Goal: Share content: Share content

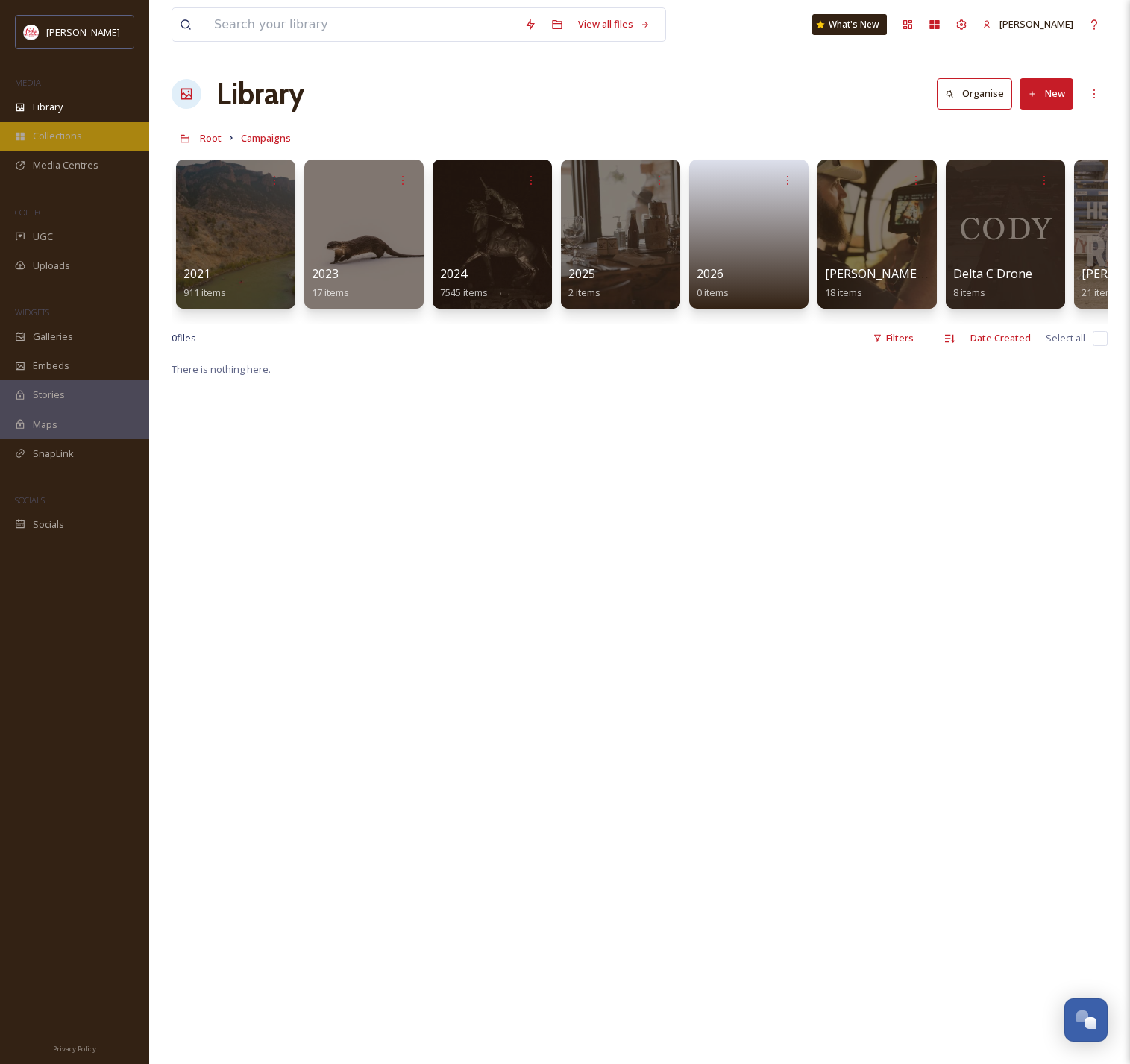
click at [56, 148] on div "Collections" at bounding box center [74, 136] width 149 height 29
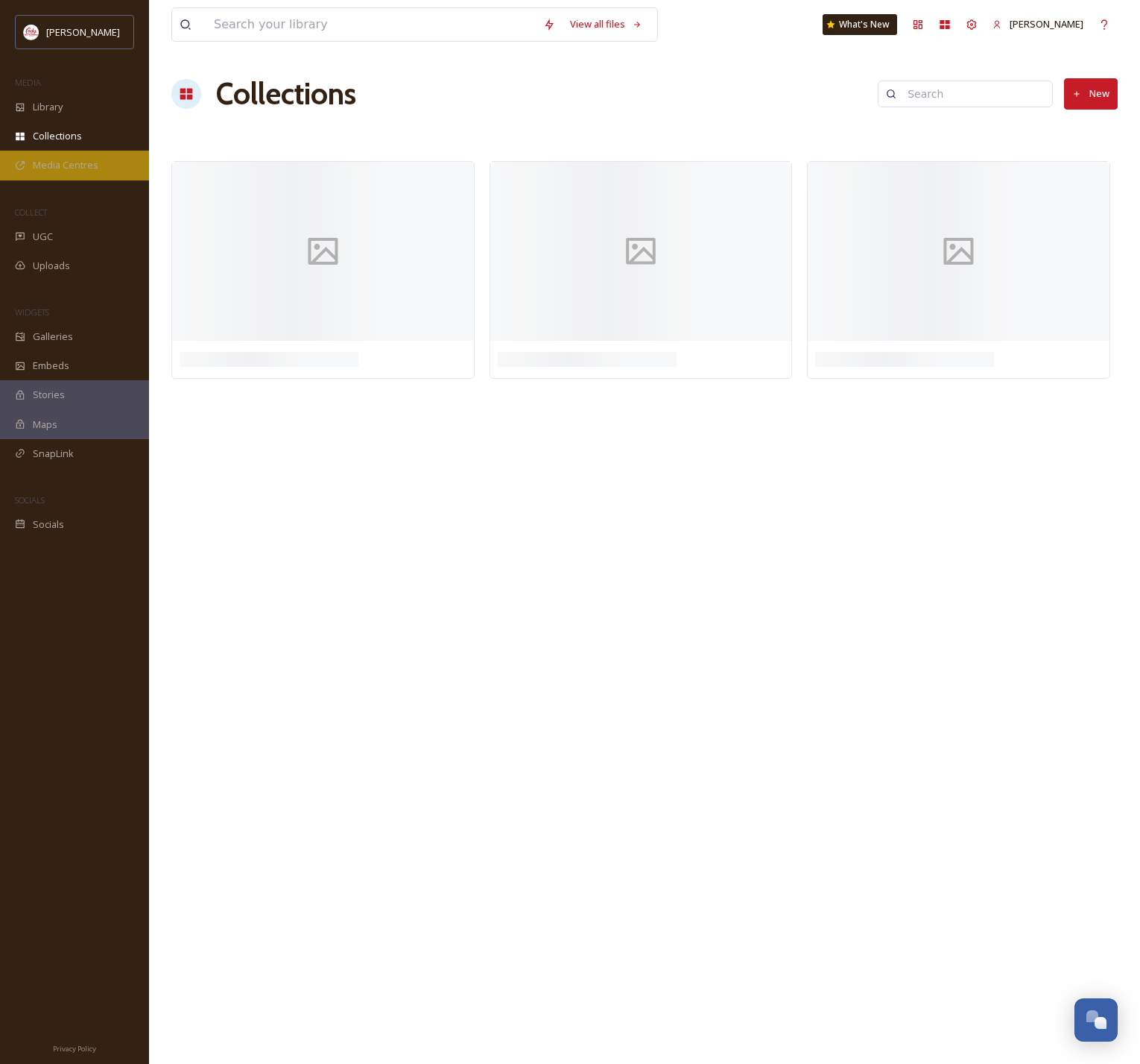
click at [57, 160] on span "Media Centres" at bounding box center [65, 165] width 66 height 14
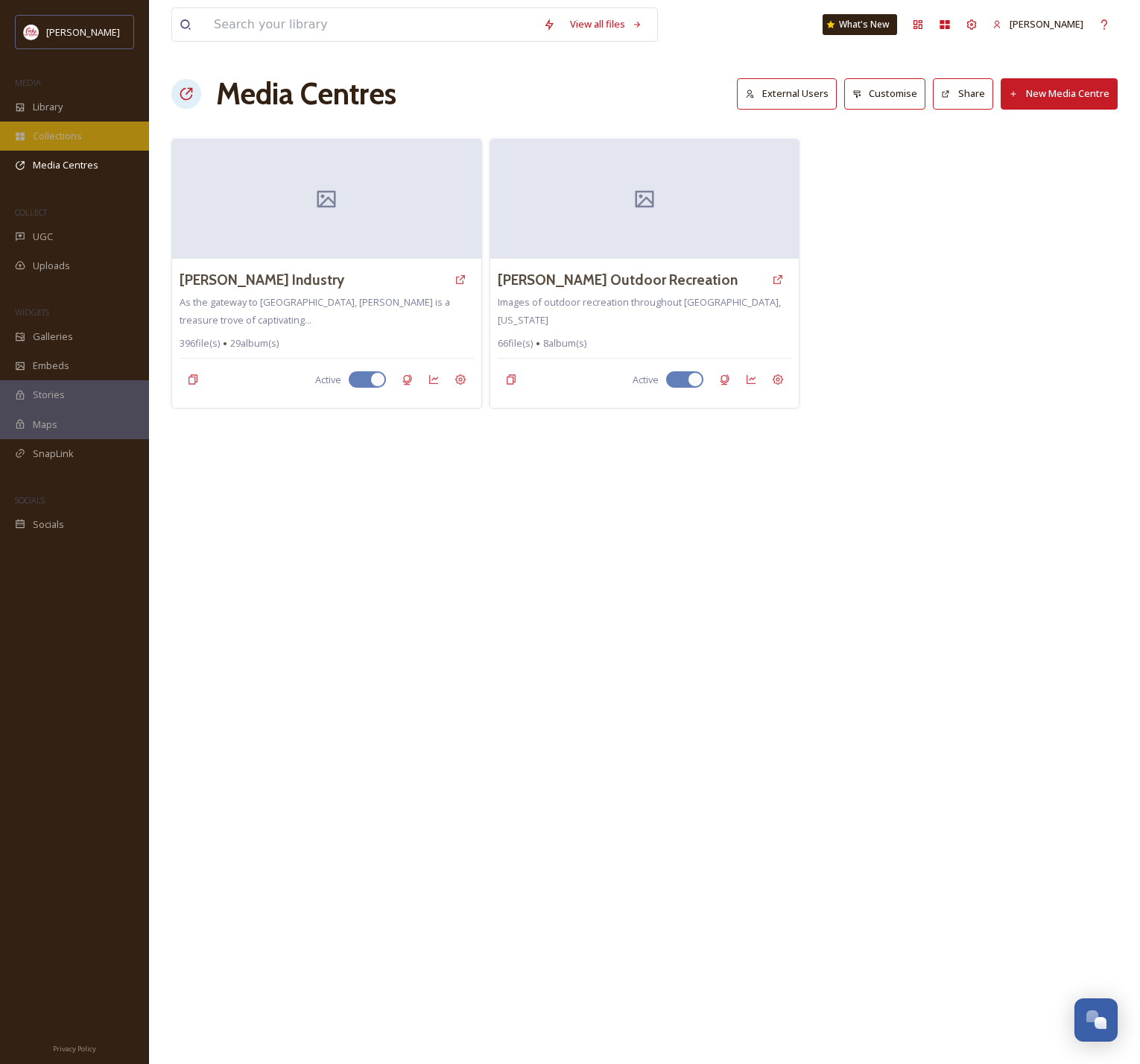
click at [102, 141] on div "Collections" at bounding box center [74, 136] width 149 height 29
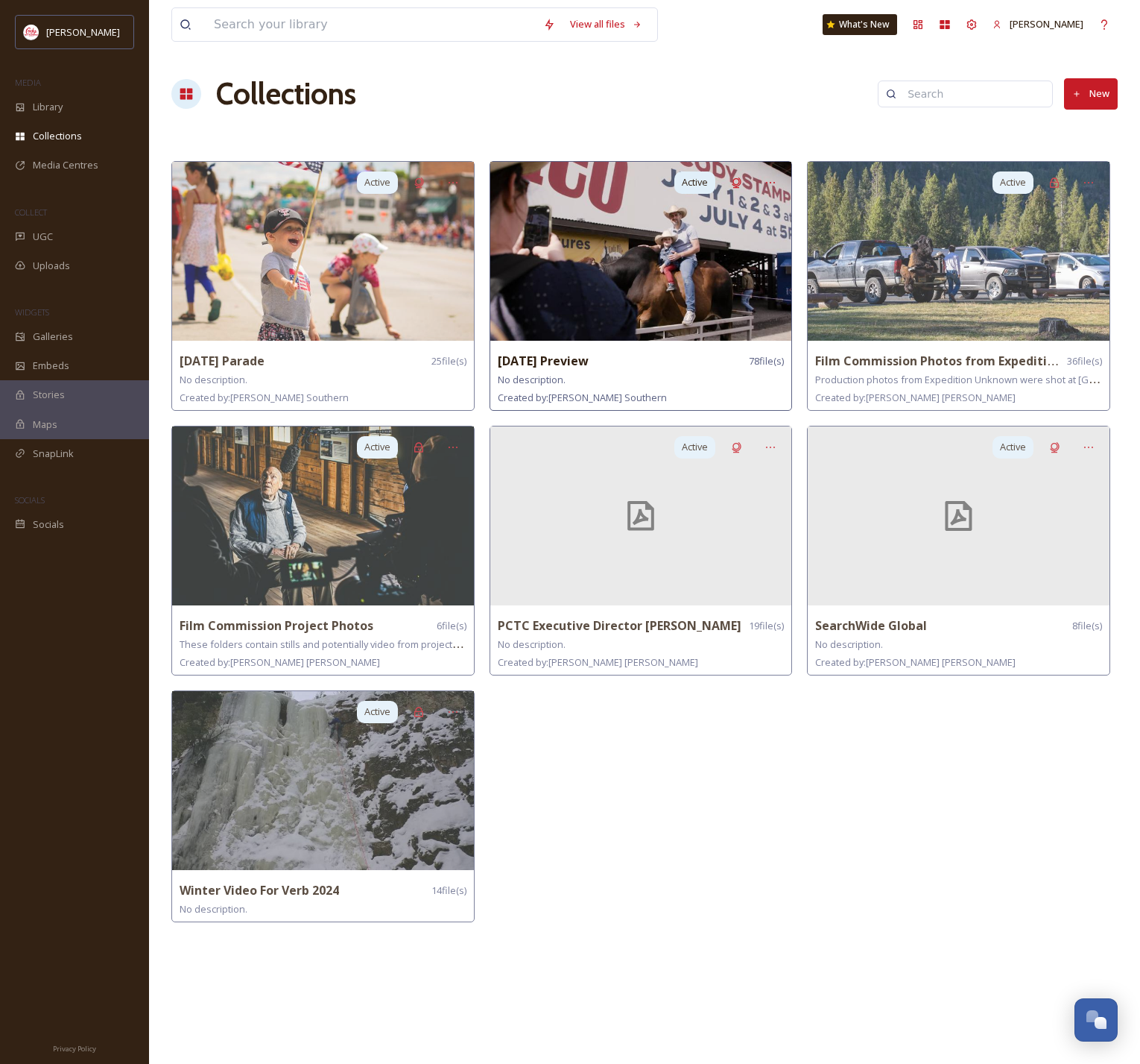
click at [691, 371] on div "No description." at bounding box center [642, 379] width 287 height 18
click at [623, 377] on div "No description." at bounding box center [642, 379] width 287 height 18
click at [764, 363] on span "78 file(s)" at bounding box center [766, 361] width 35 height 14
click at [559, 363] on strong "[DATE] Preview" at bounding box center [544, 361] width 91 height 17
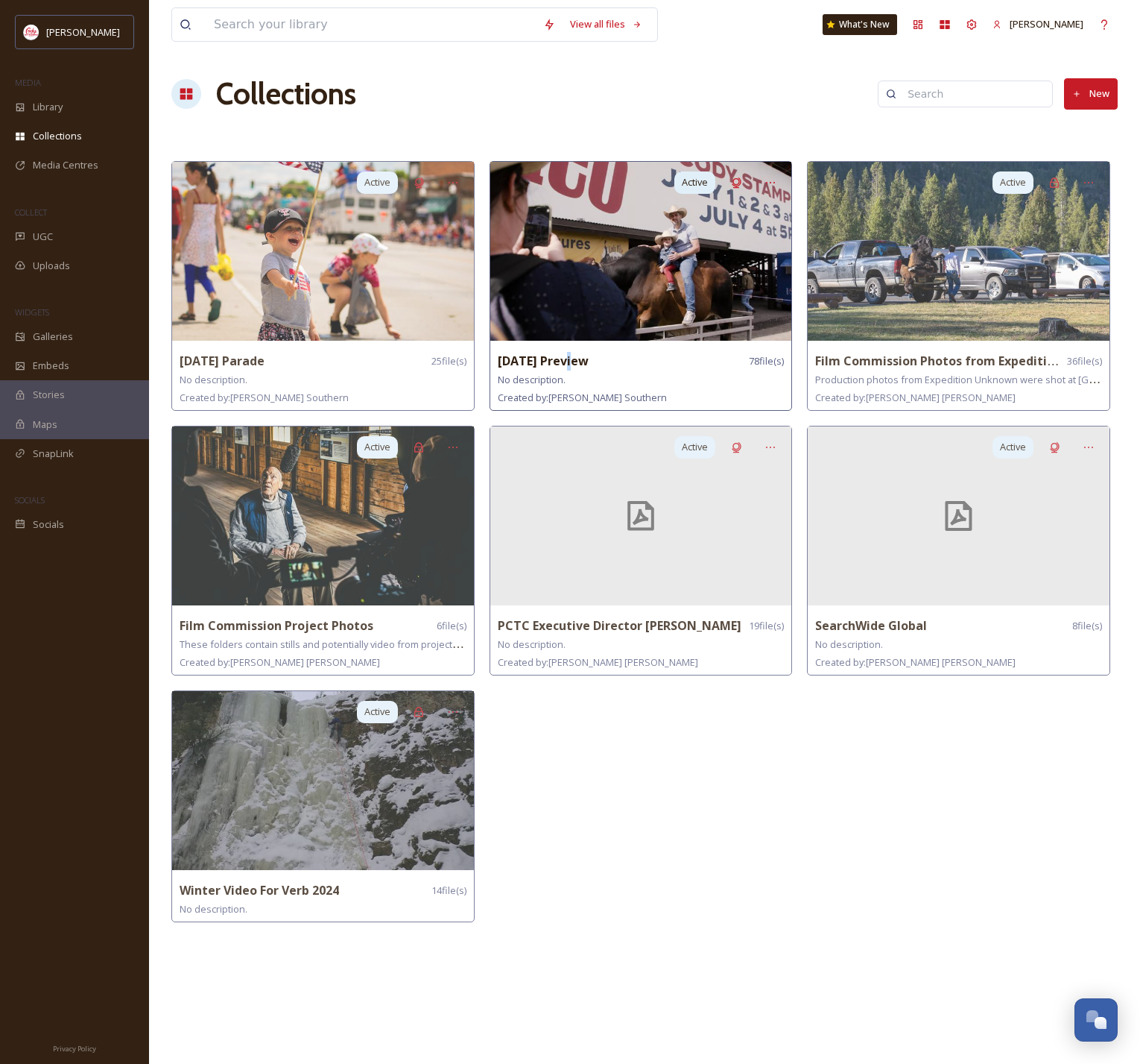
click at [559, 363] on strong "[DATE] Preview" at bounding box center [544, 361] width 91 height 17
click at [752, 318] on img at bounding box center [641, 251] width 302 height 179
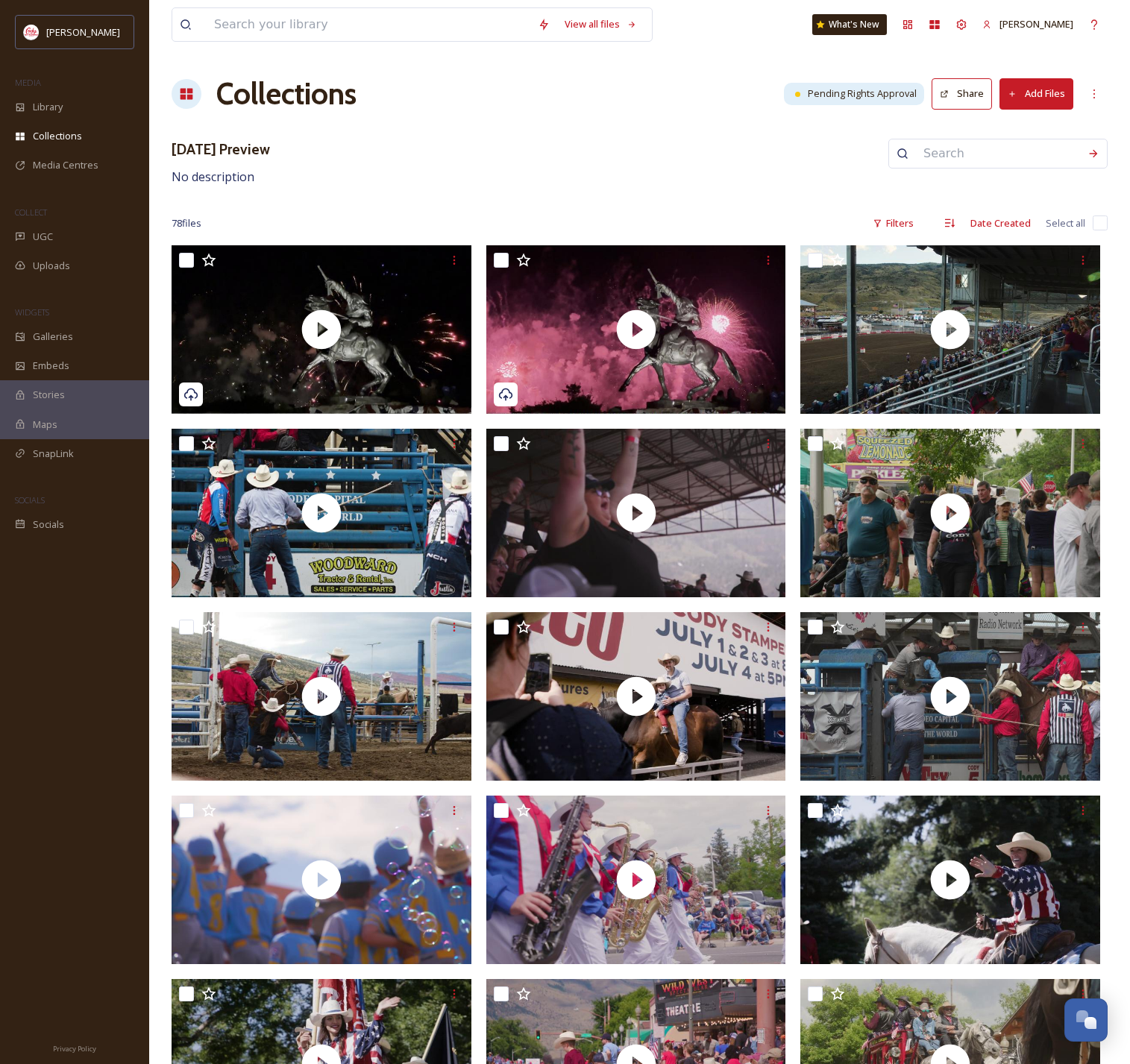
click at [964, 94] on button "Share" at bounding box center [961, 93] width 60 height 31
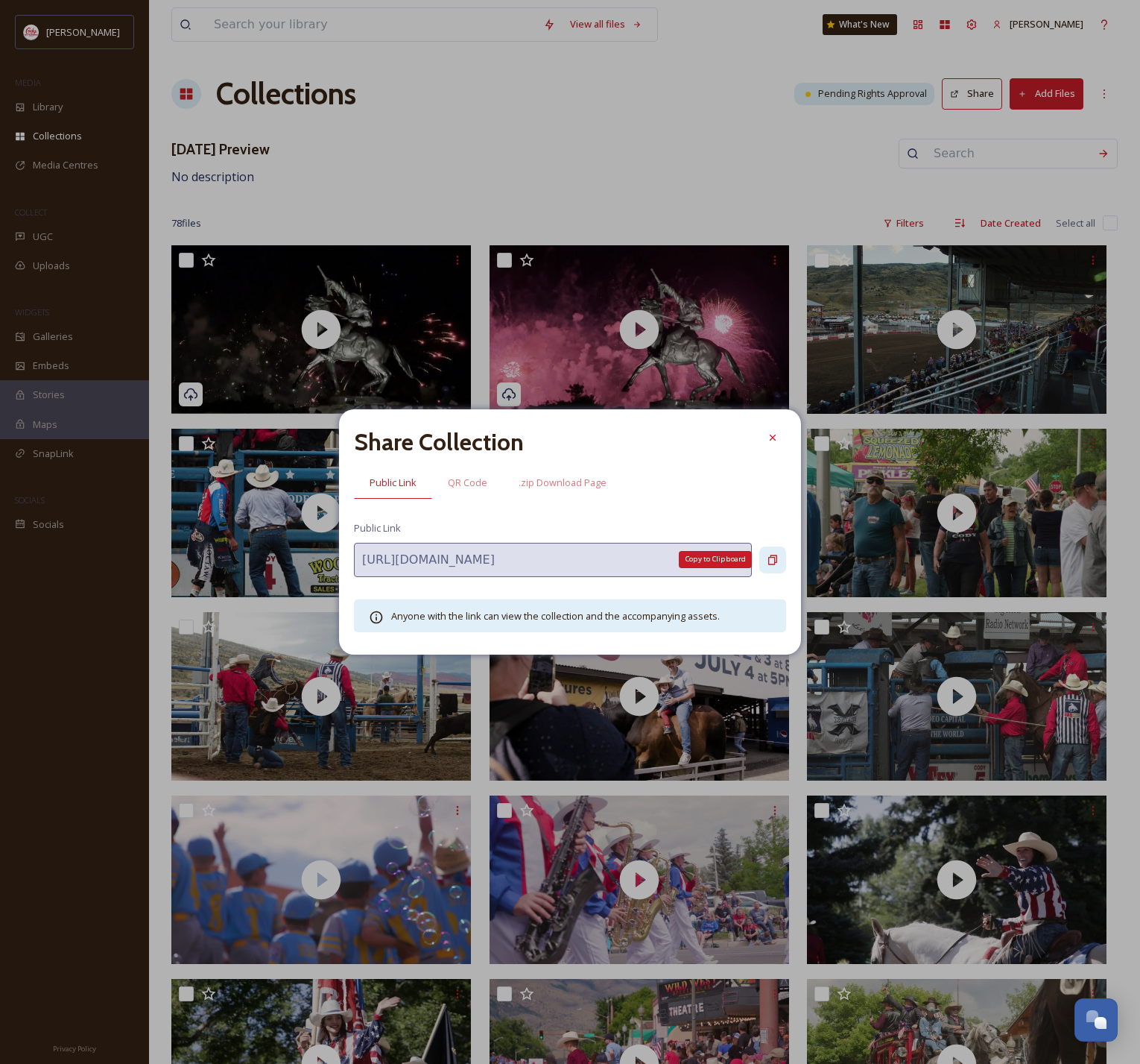
click at [777, 565] on icon at bounding box center [773, 560] width 12 height 12
click at [778, 443] on icon at bounding box center [773, 438] width 12 height 12
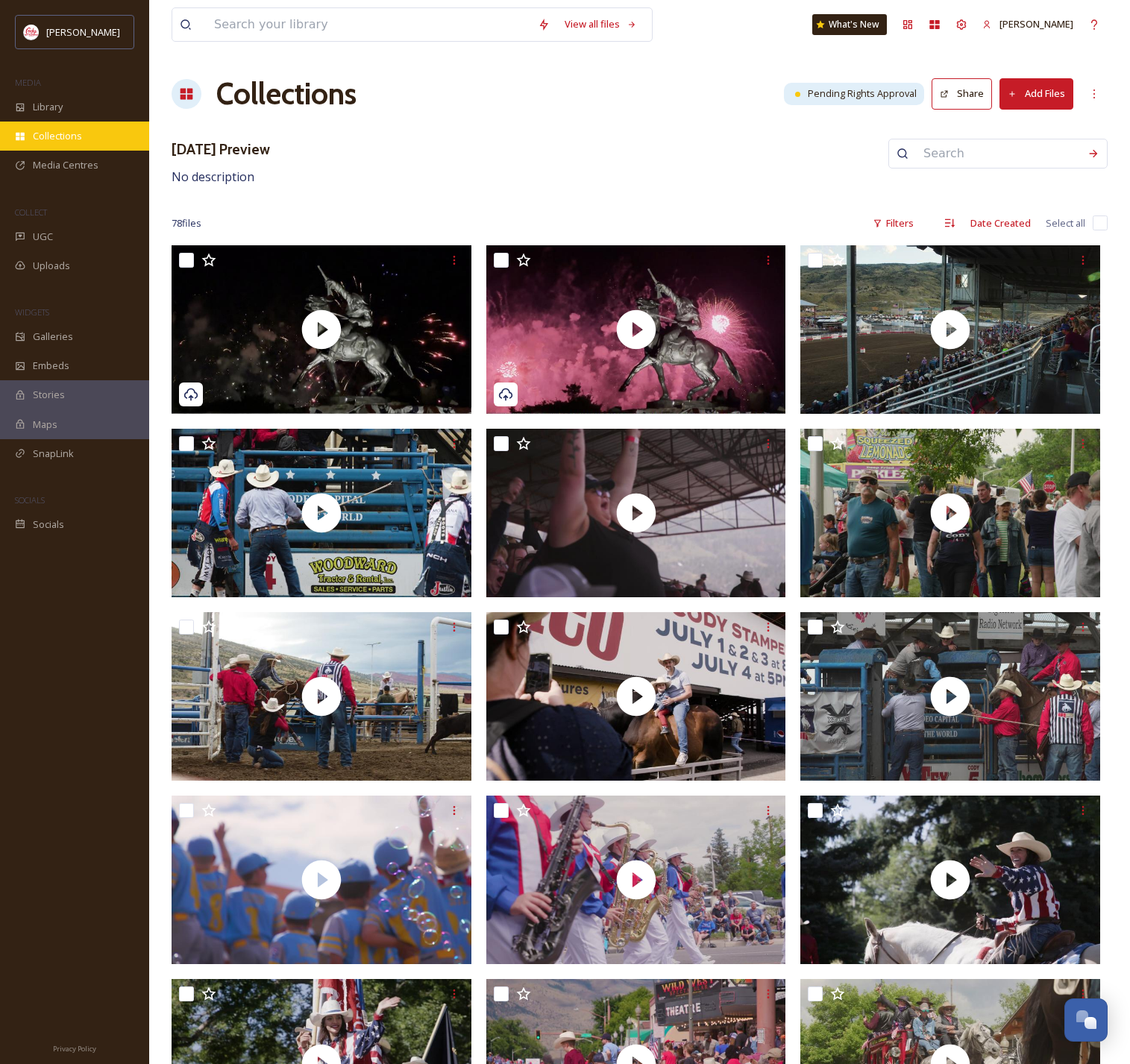
click at [61, 133] on span "Collections" at bounding box center [57, 136] width 49 height 14
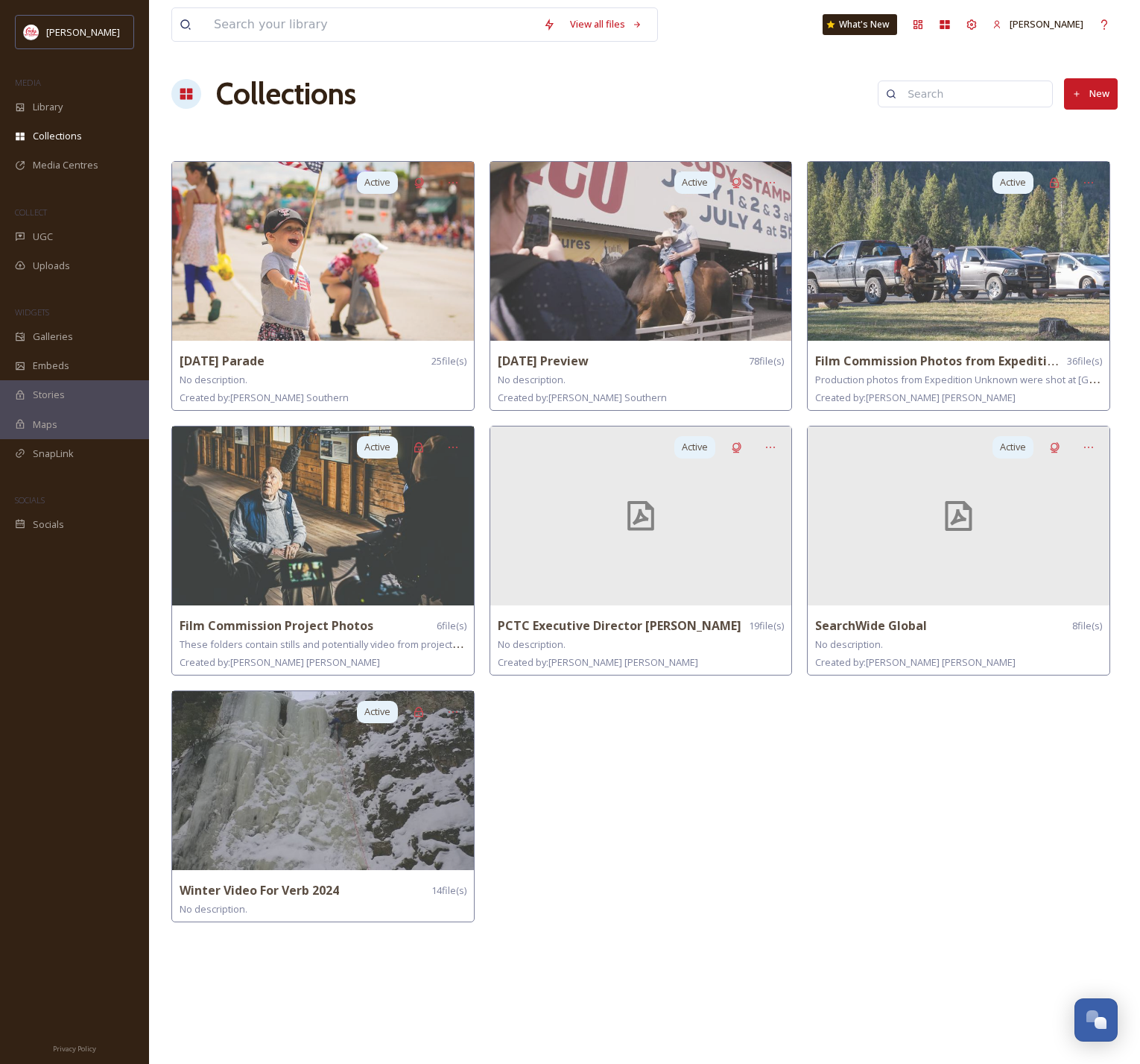
click at [786, 694] on div "Active [DATE] Preview 78 file(s) No description. Created by: [PERSON_NAME] Acti…" at bounding box center [644, 546] width 311 height 769
click at [61, 111] on span "Library" at bounding box center [47, 107] width 30 height 14
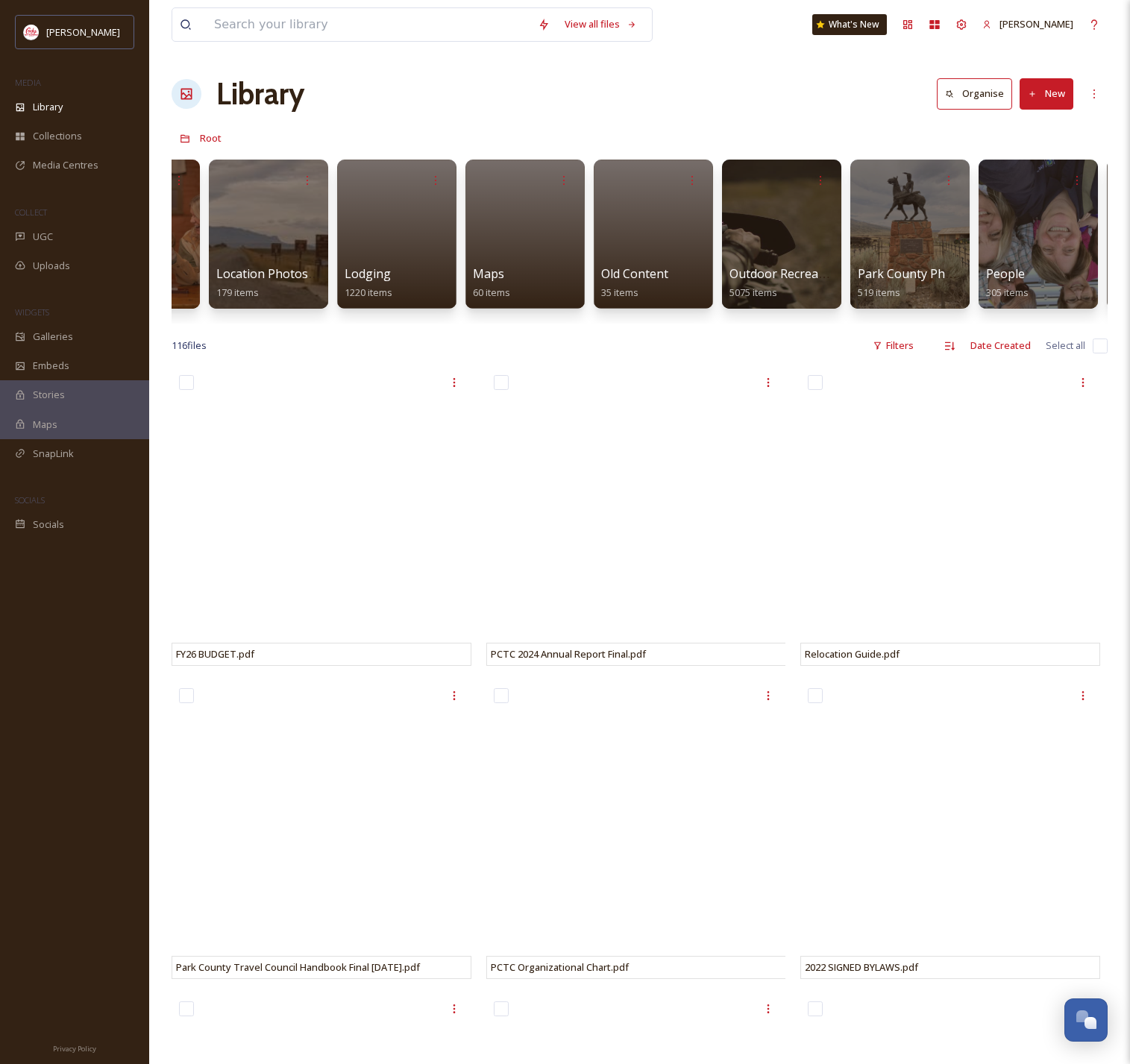
scroll to position [0, 2504]
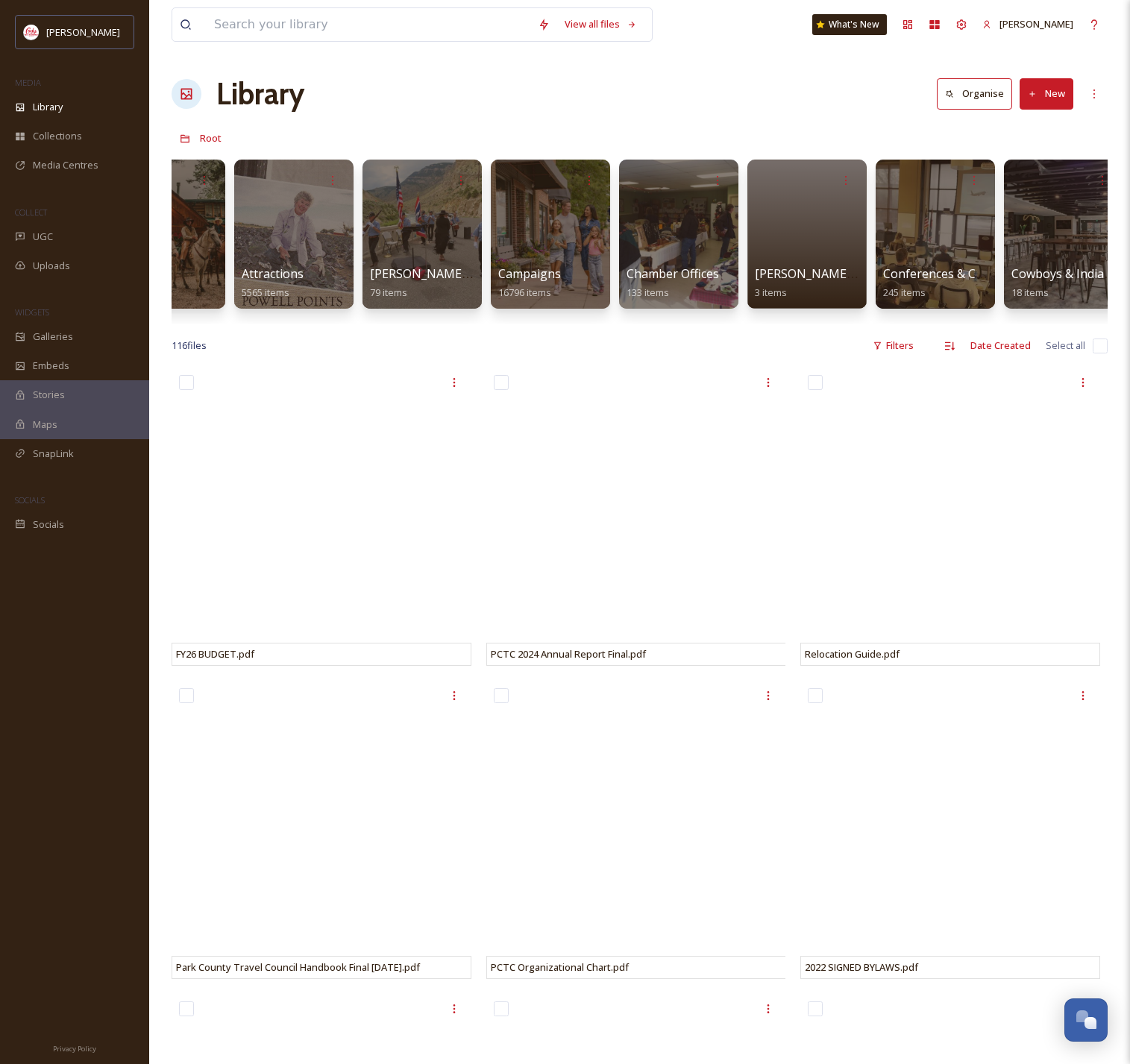
scroll to position [0, 321]
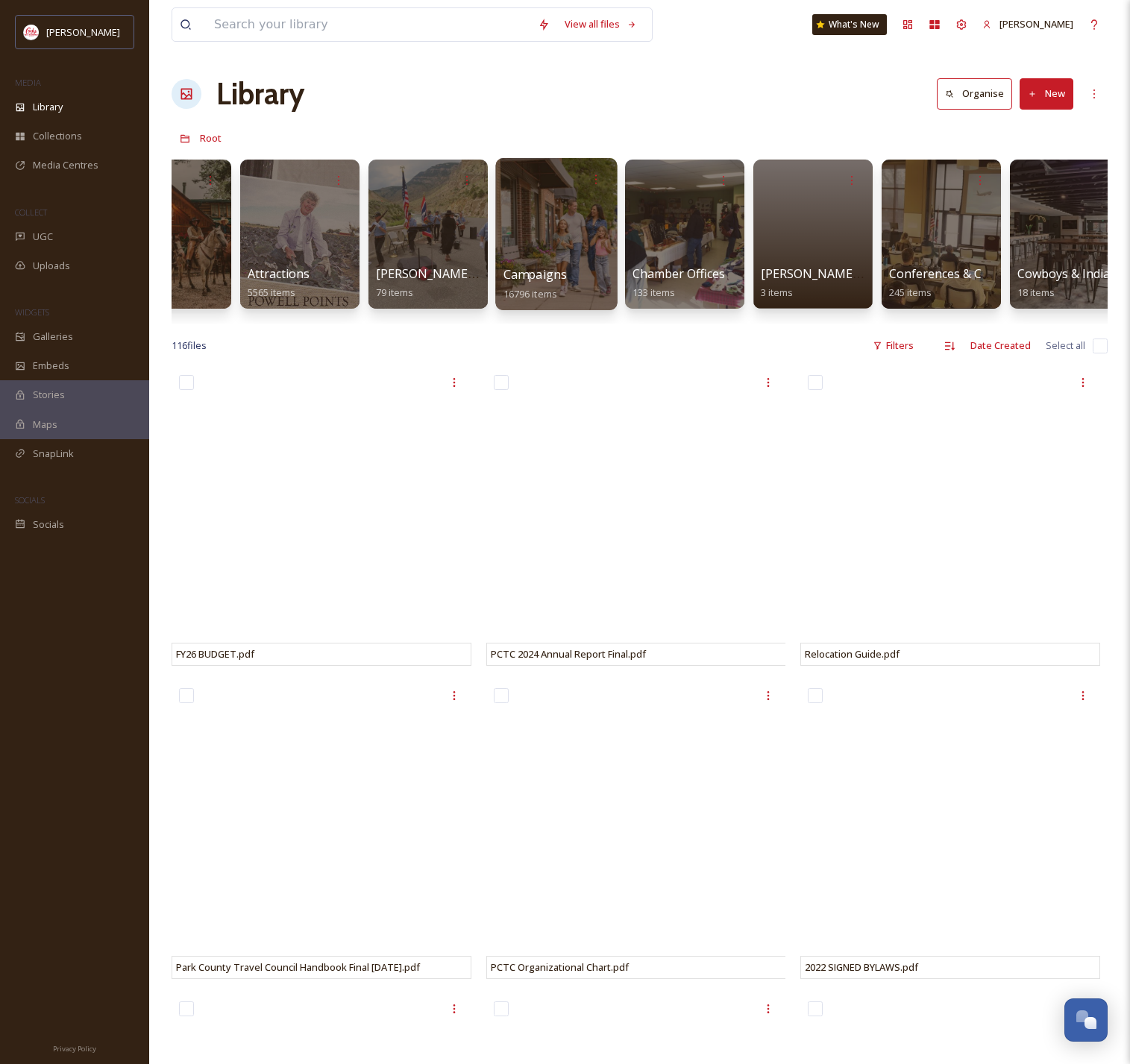
click at [531, 273] on span "Campaigns" at bounding box center [535, 274] width 64 height 17
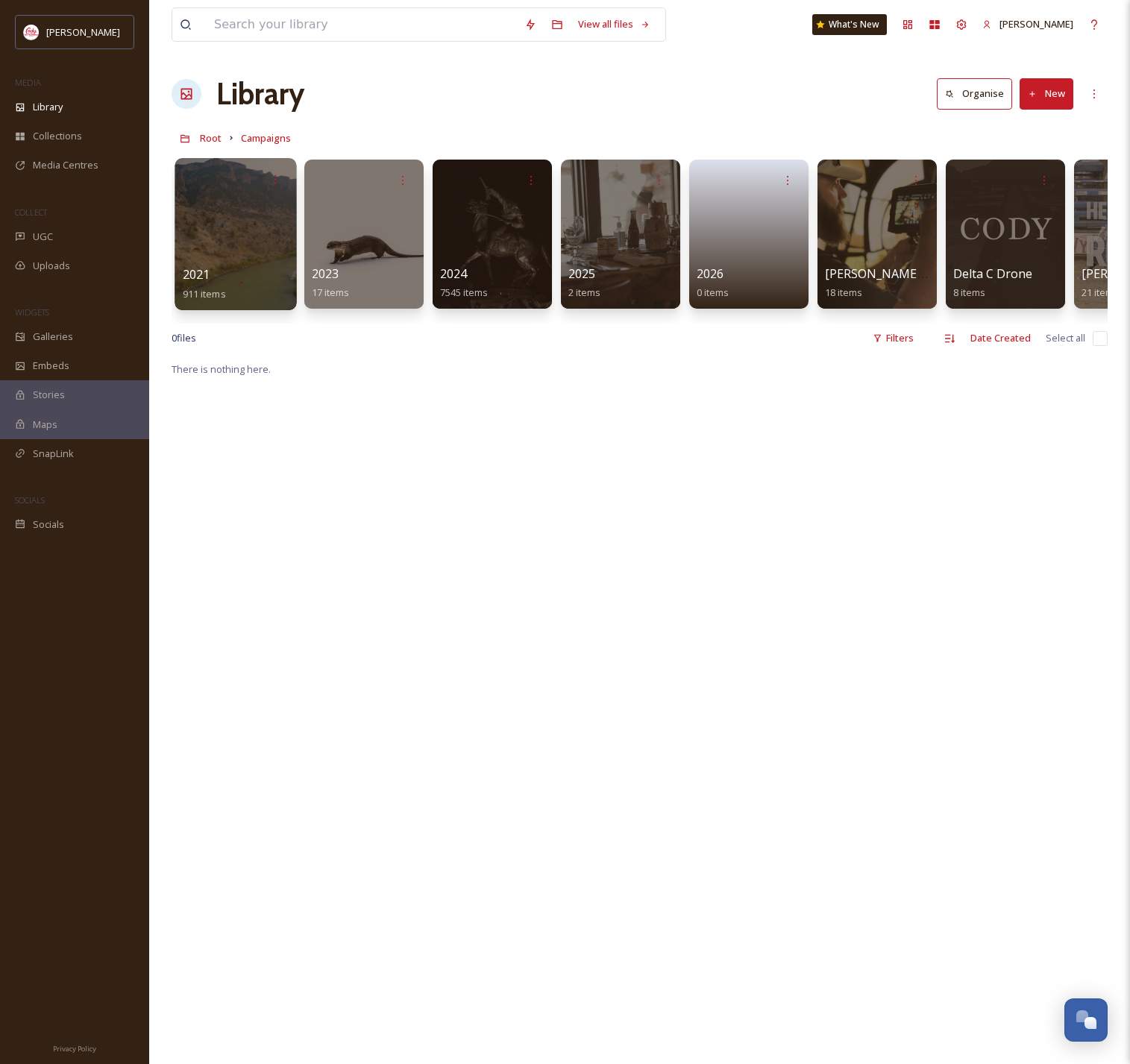
click at [220, 257] on div at bounding box center [235, 234] width 122 height 152
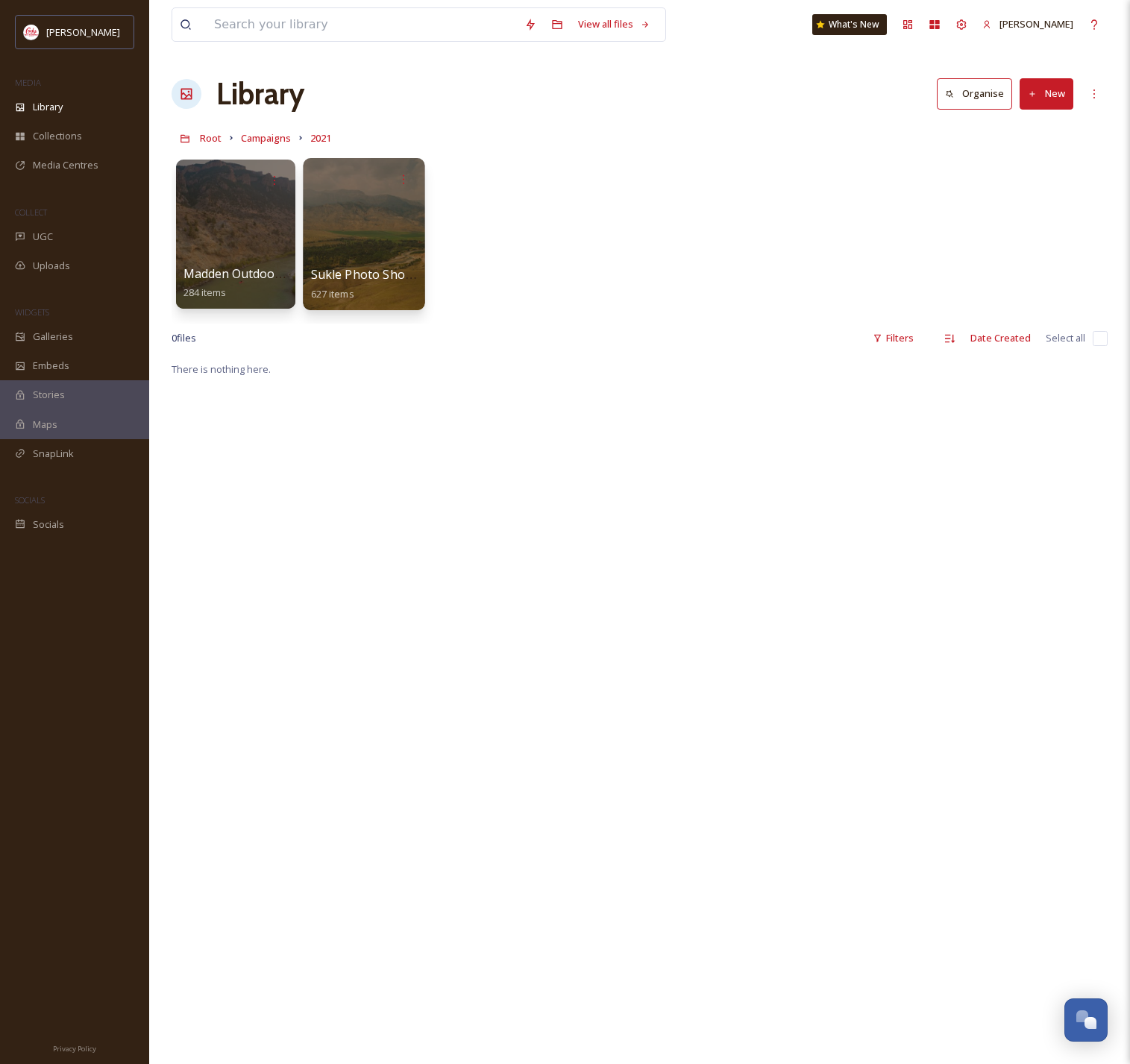
click at [373, 257] on div at bounding box center [364, 234] width 122 height 152
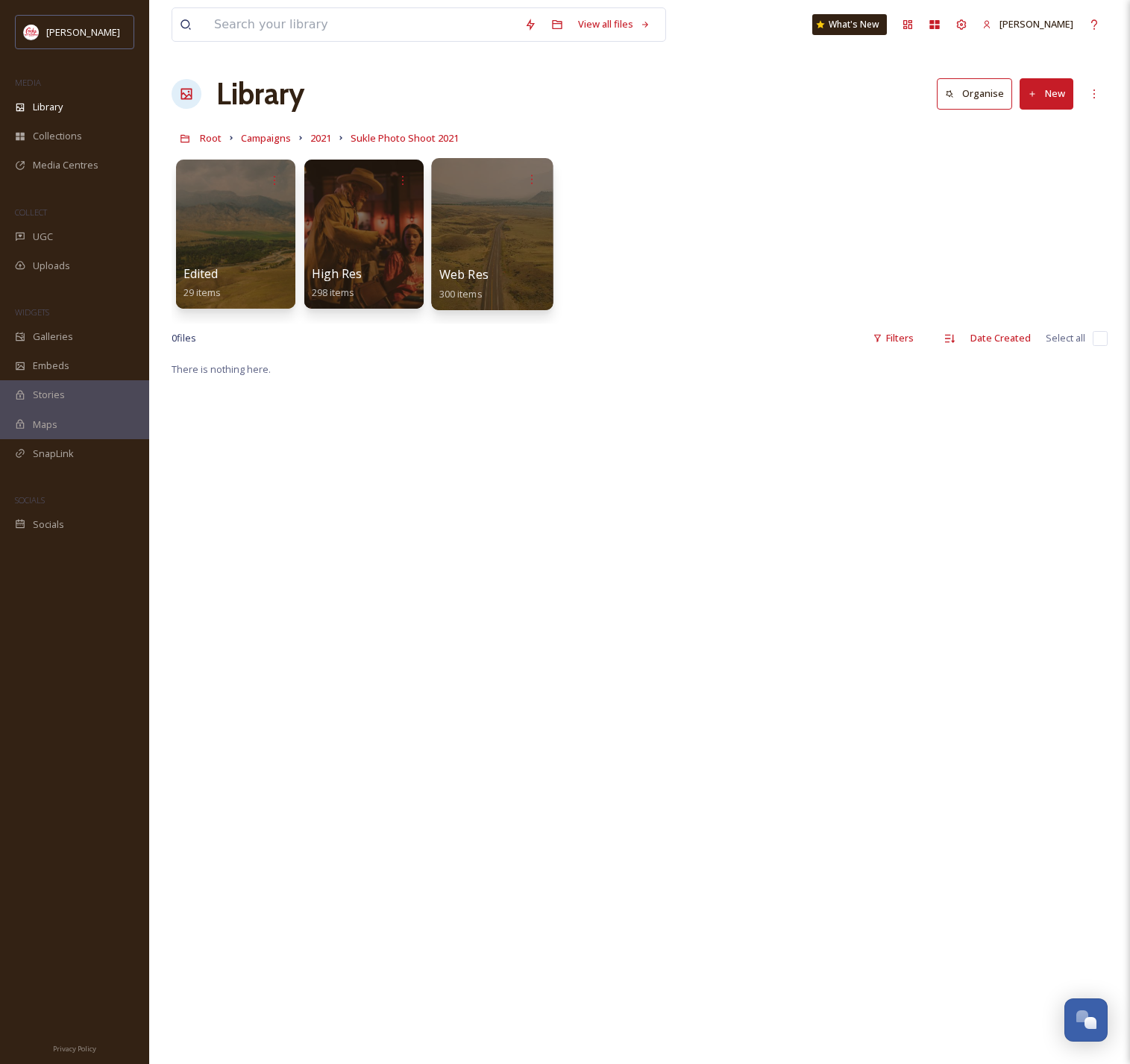
click at [508, 277] on div "Web Res 300 items" at bounding box center [492, 284] width 107 height 38
click at [452, 281] on span "Web Res" at bounding box center [463, 274] width 49 height 17
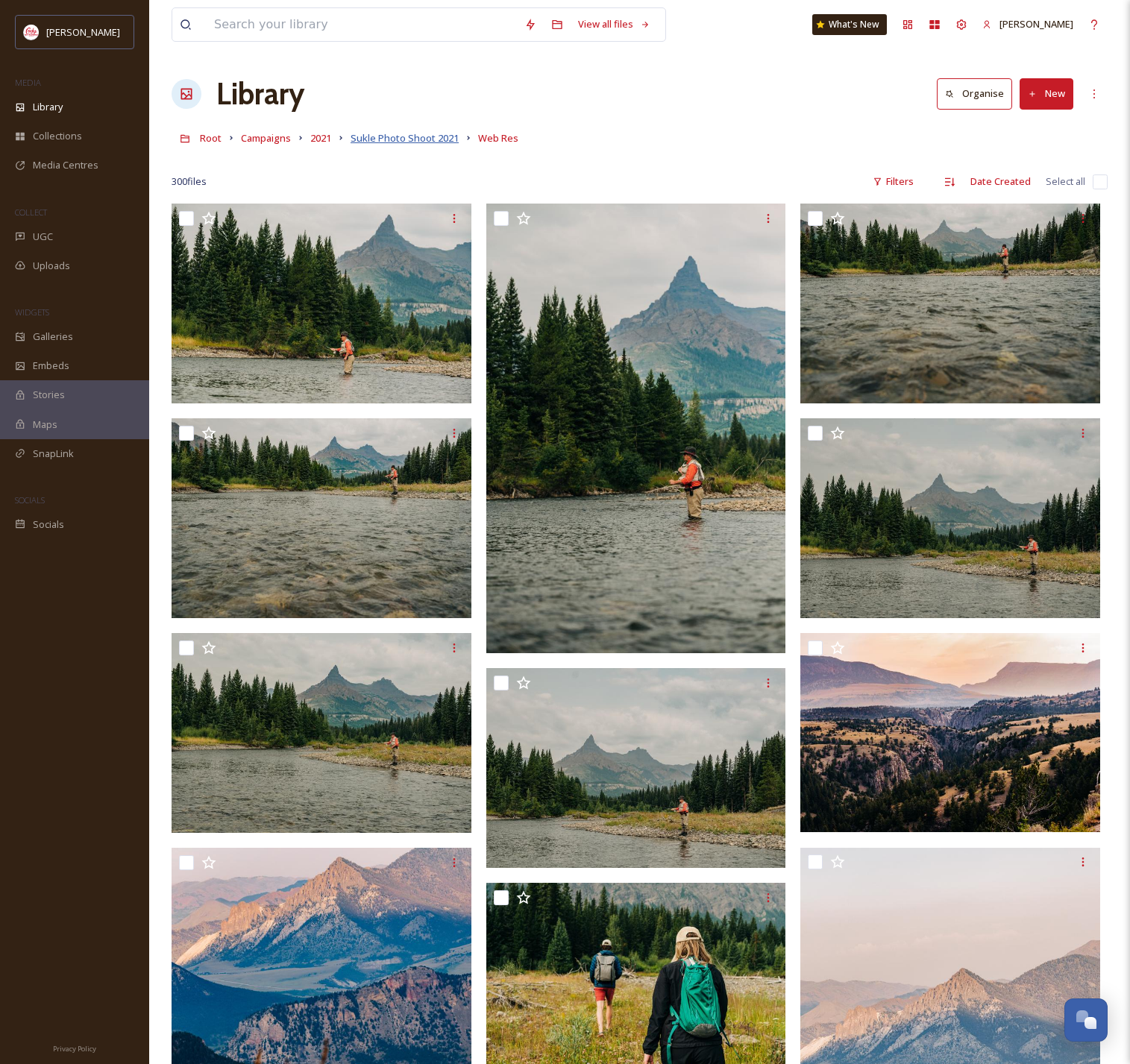
click at [387, 141] on span "Sukle Photo Shoot 2021" at bounding box center [404, 137] width 108 height 13
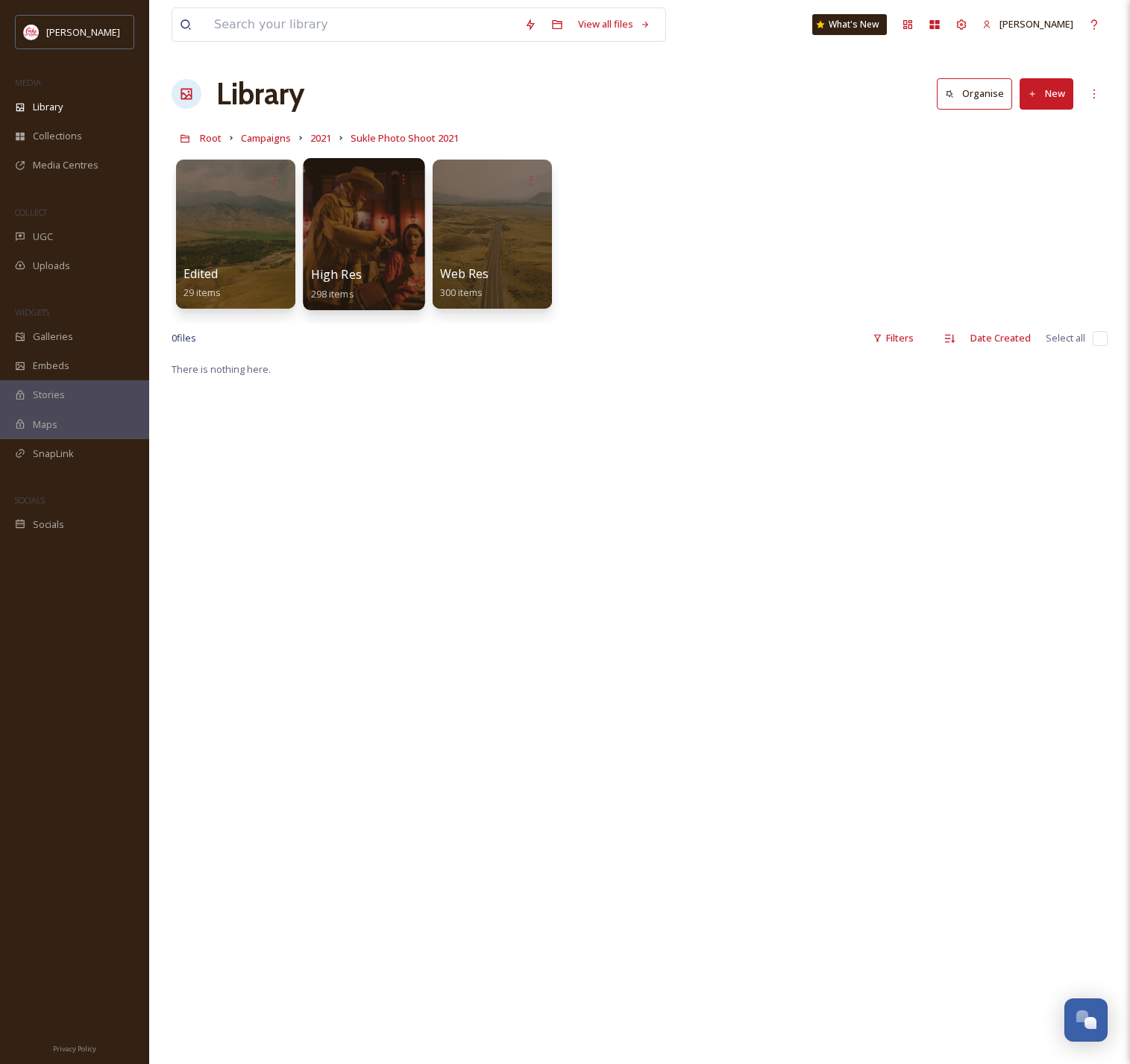
click at [363, 183] on div at bounding box center [364, 179] width 107 height 27
click at [349, 239] on div at bounding box center [364, 234] width 122 height 152
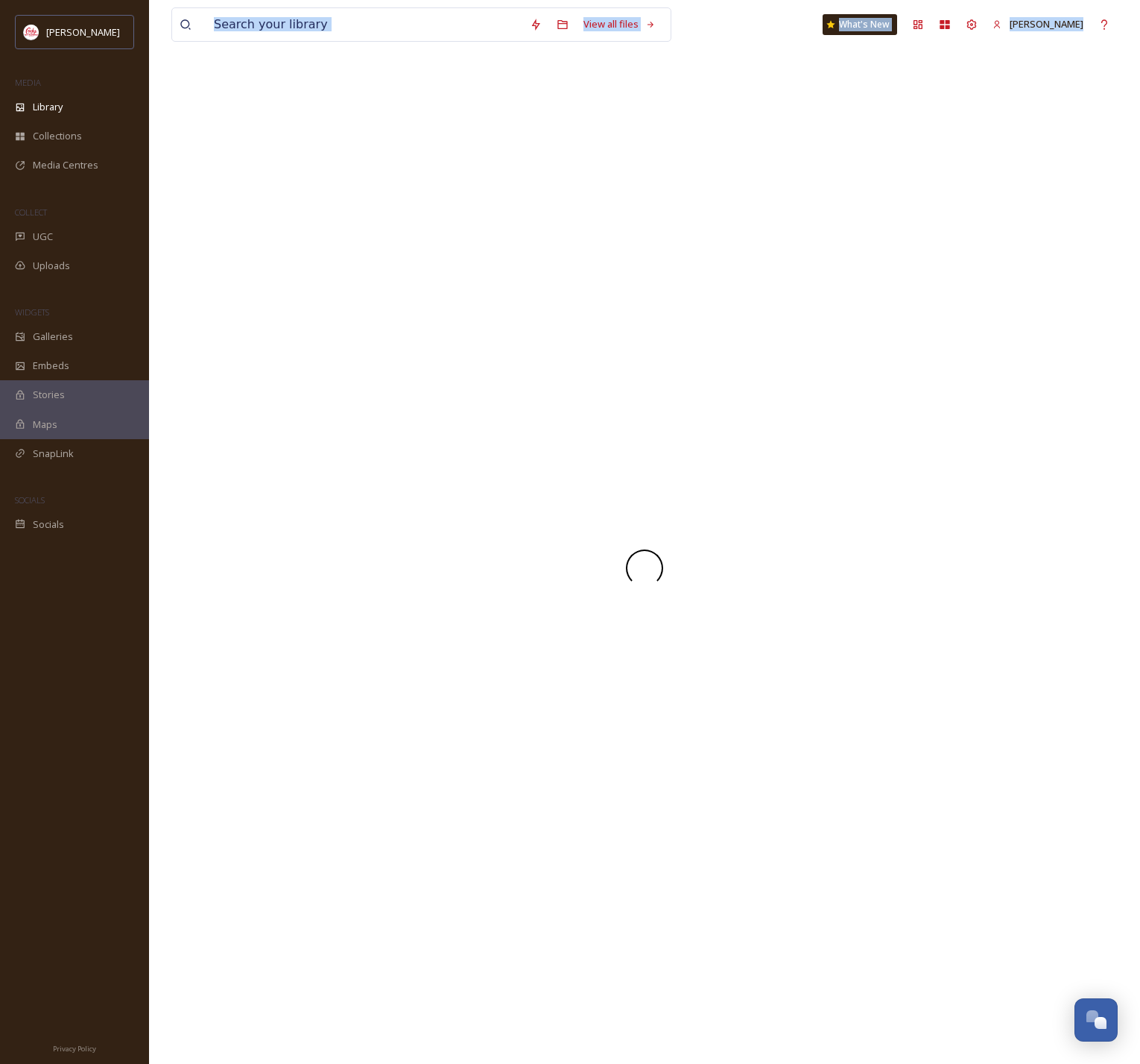
click at [348, 239] on div at bounding box center [644, 567] width 946 height 992
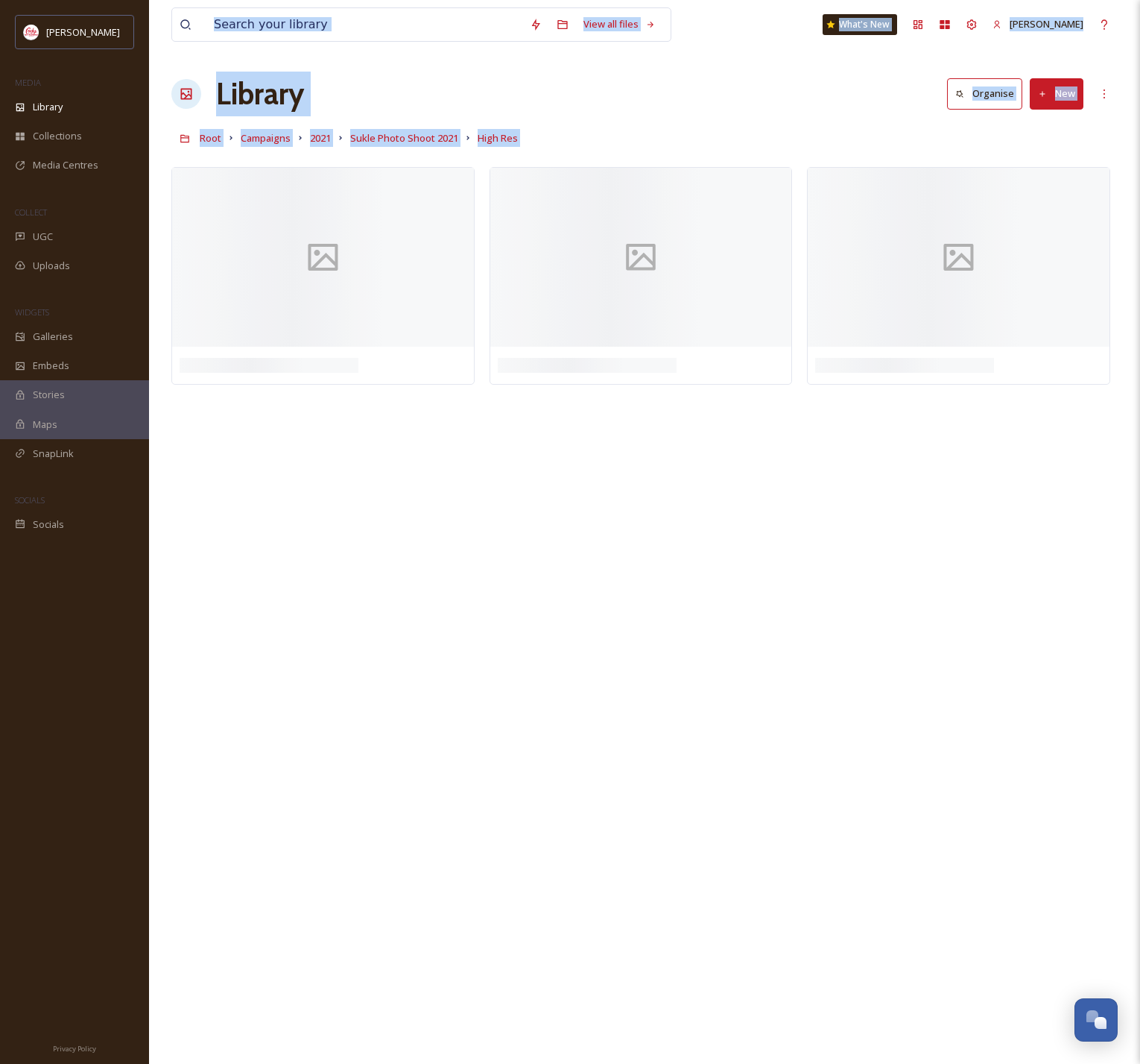
click at [643, 117] on div "View all files What's New [PERSON_NAME] Southern Library Organise New Root Camp…" at bounding box center [644, 532] width 991 height 1064
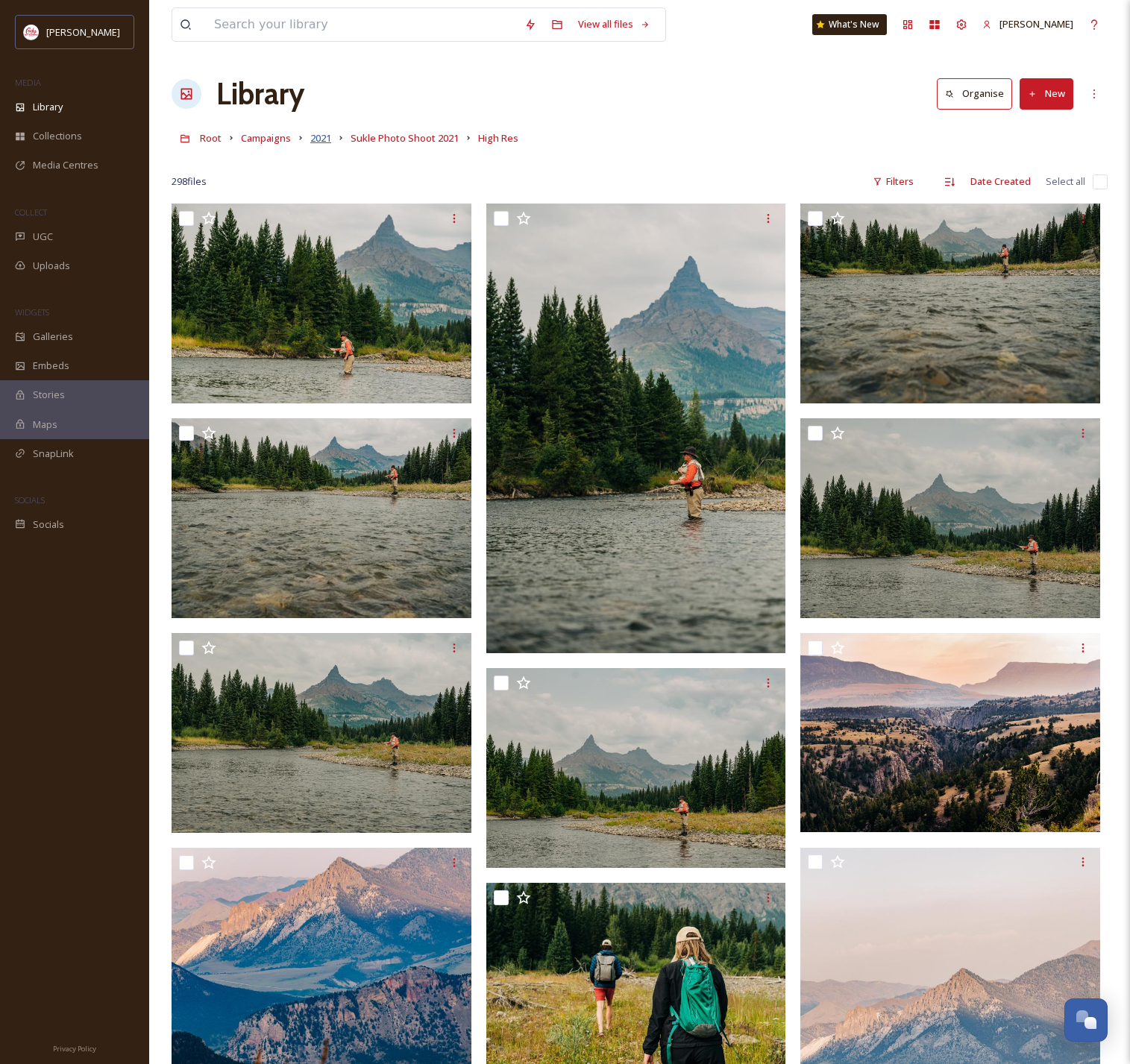
click at [322, 139] on span "2021" at bounding box center [321, 137] width 21 height 13
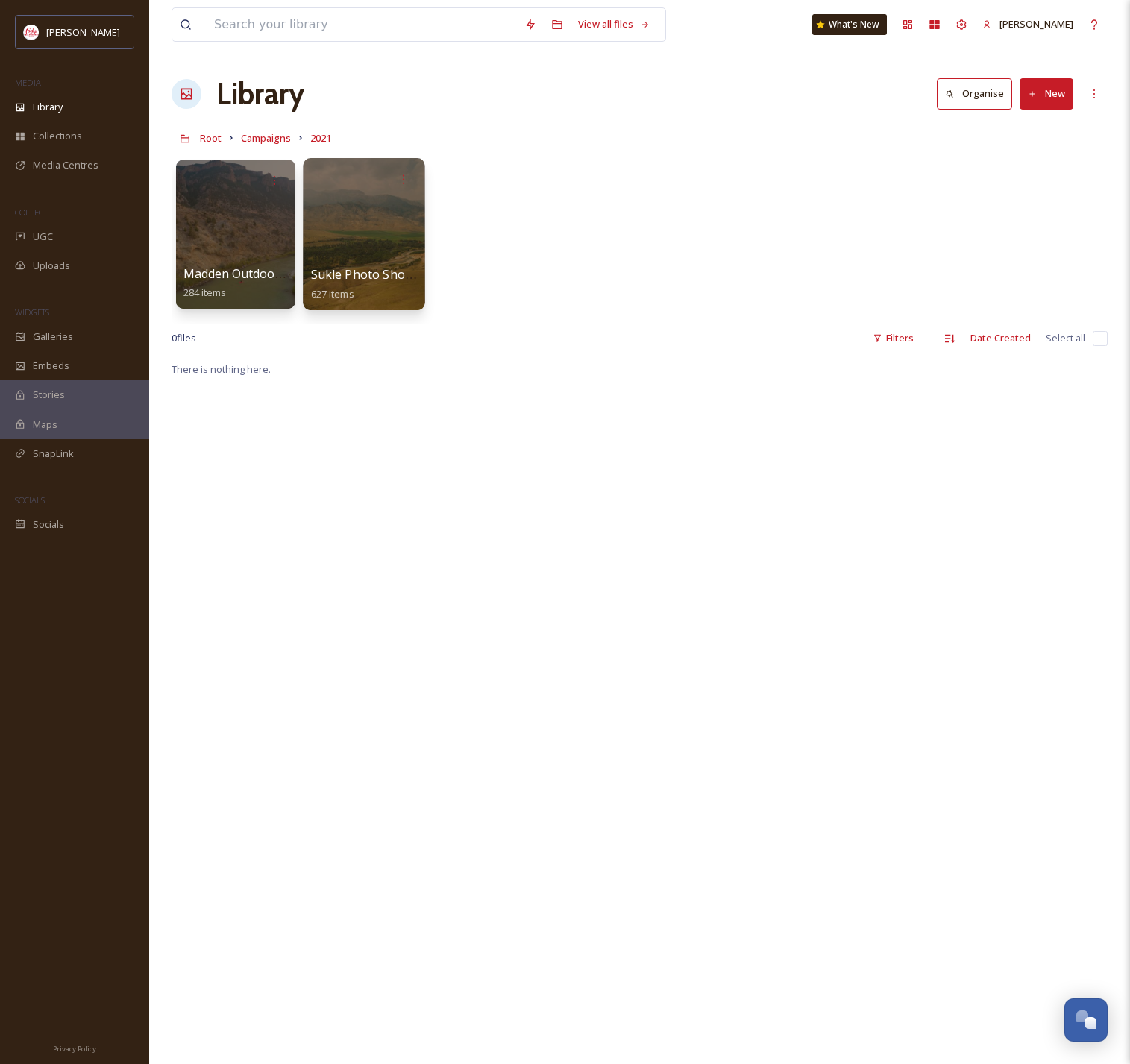
click at [364, 247] on div at bounding box center [364, 234] width 122 height 152
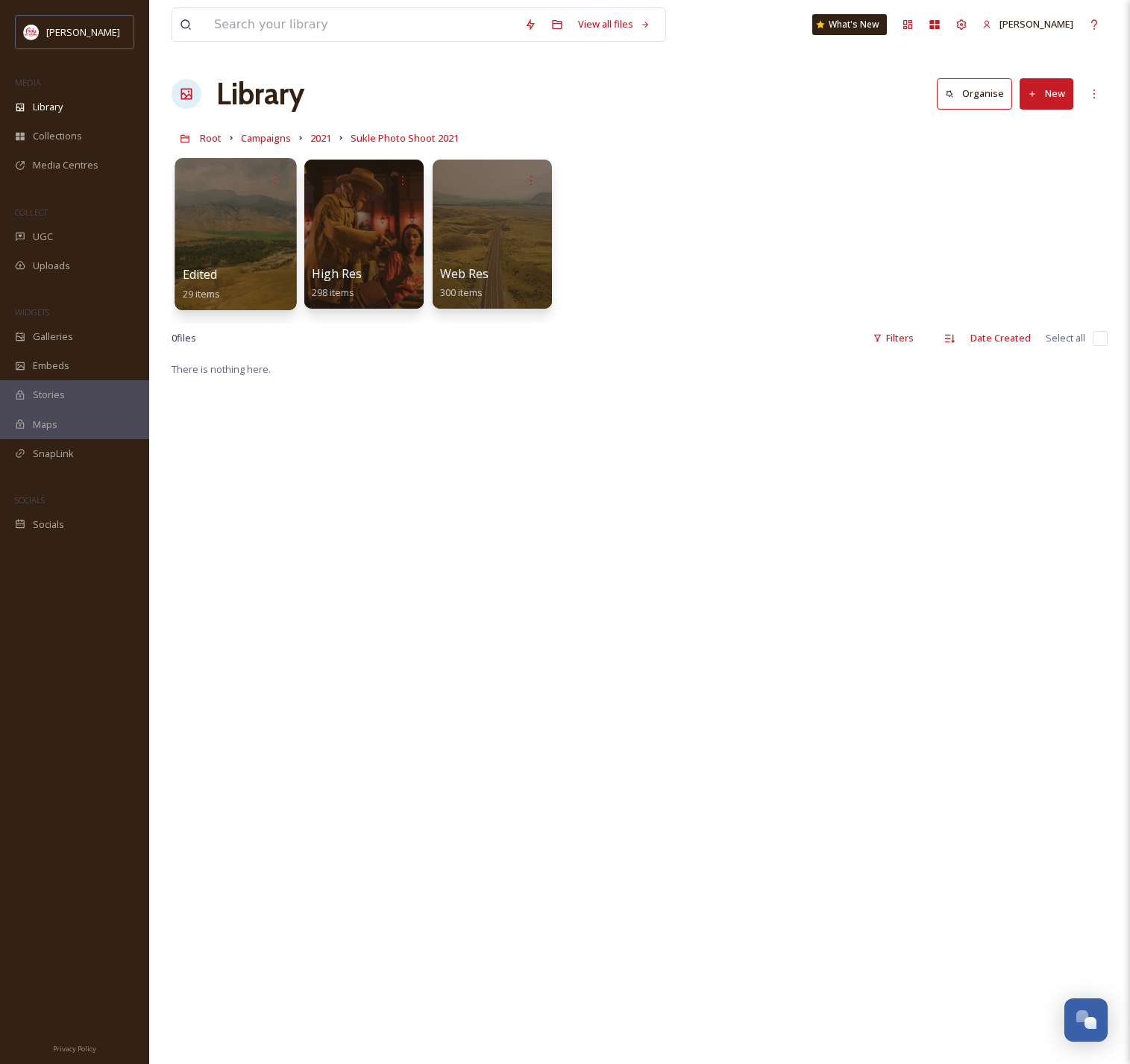
click at [255, 252] on div at bounding box center [235, 234] width 122 height 152
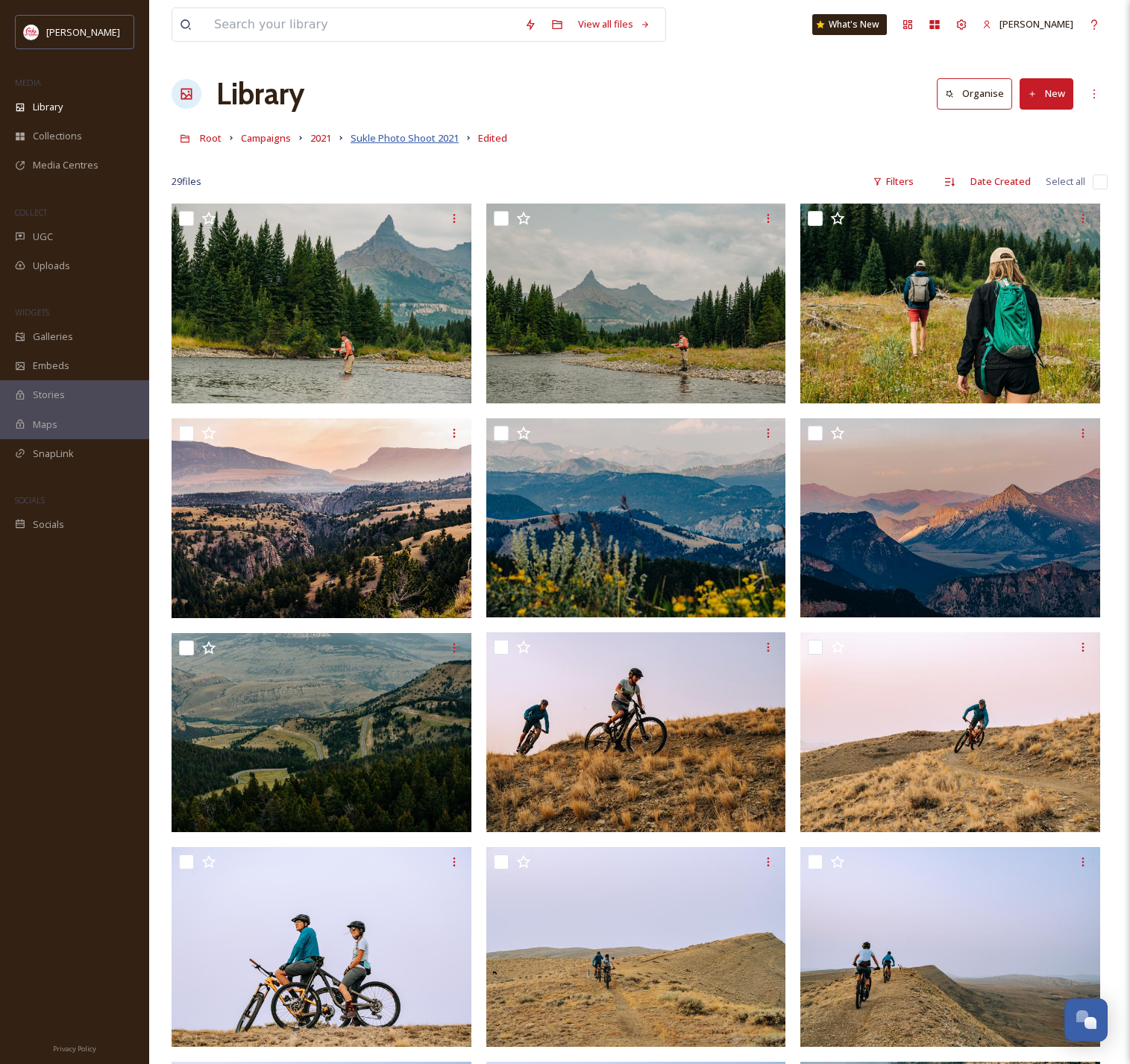
click at [420, 143] on span "Sukle Photo Shoot 2021" at bounding box center [404, 137] width 108 height 13
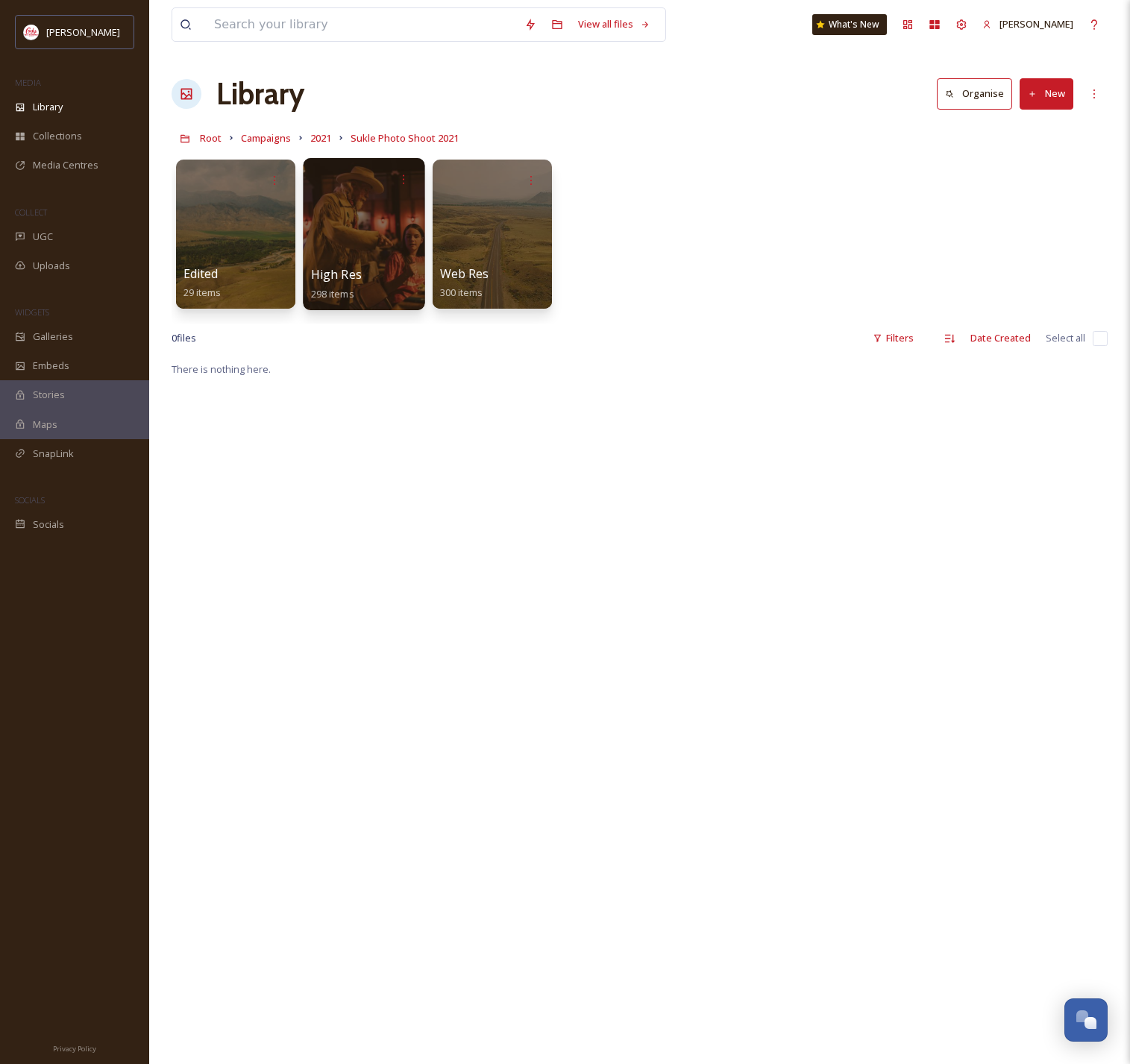
click at [377, 243] on div at bounding box center [364, 234] width 122 height 152
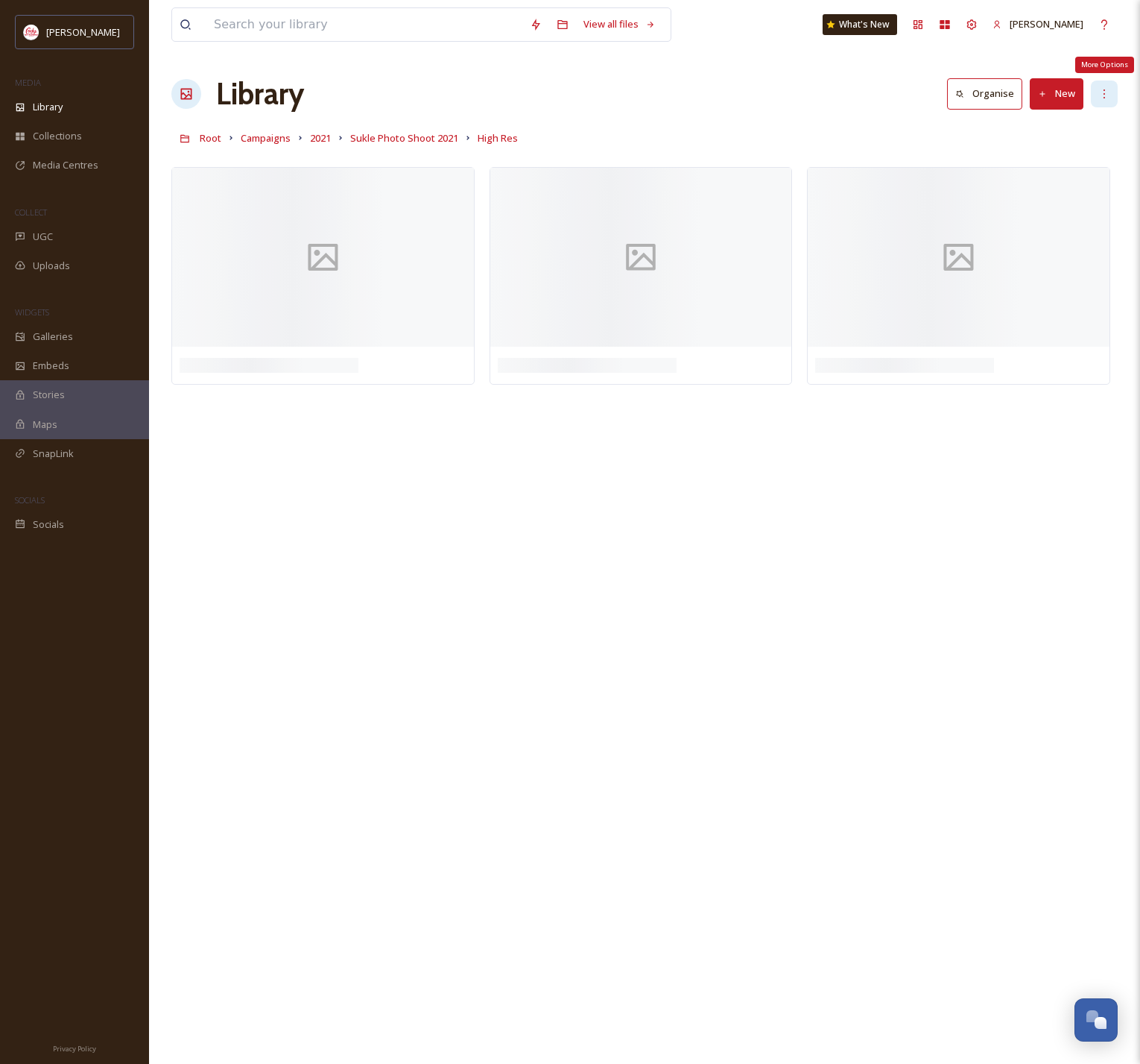
click at [1101, 96] on icon at bounding box center [1105, 94] width 12 height 12
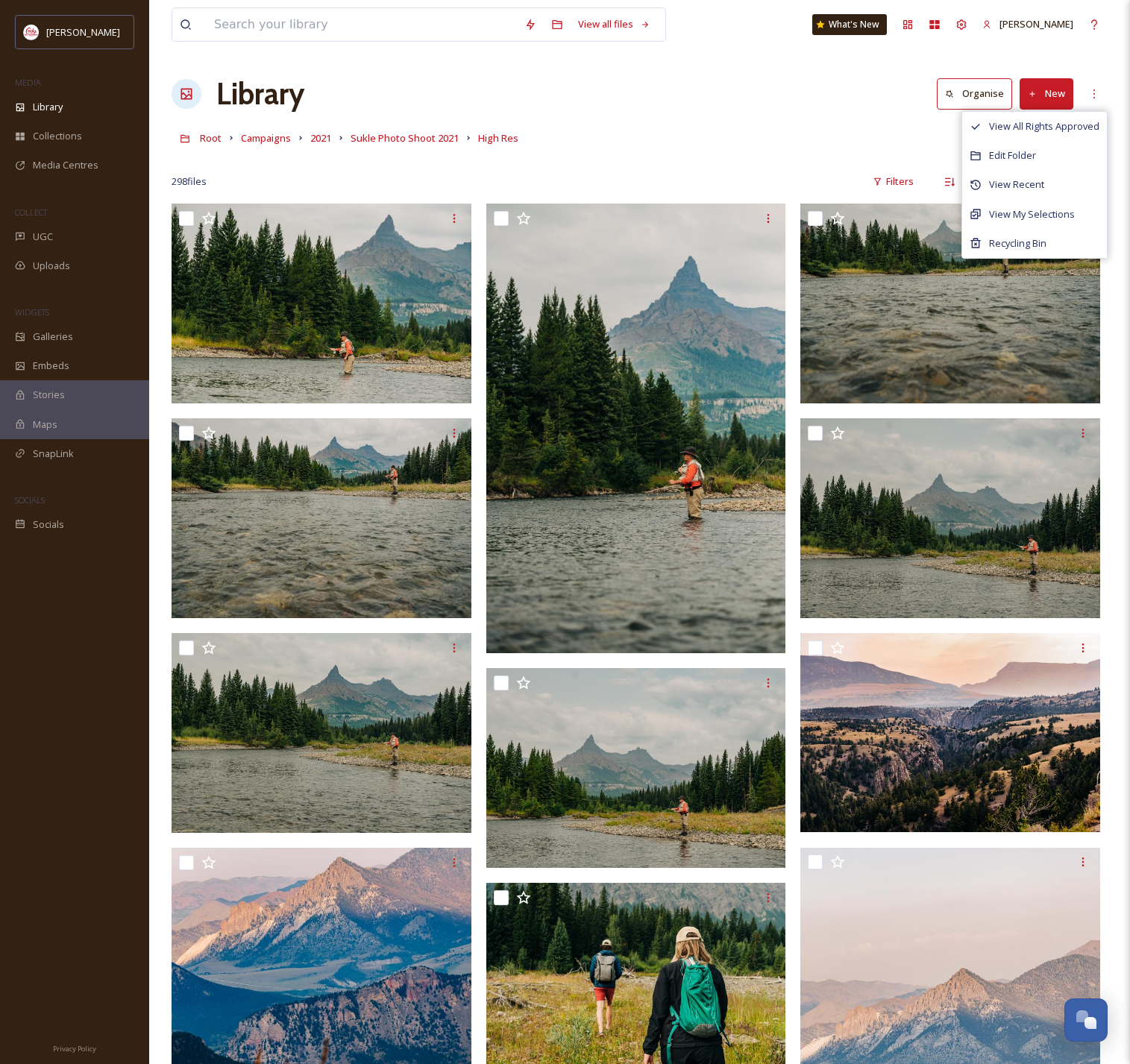
click at [765, 133] on div "Root Campaigns 2021 Sukle Photo Shoot 2021 High Res" at bounding box center [639, 137] width 936 height 28
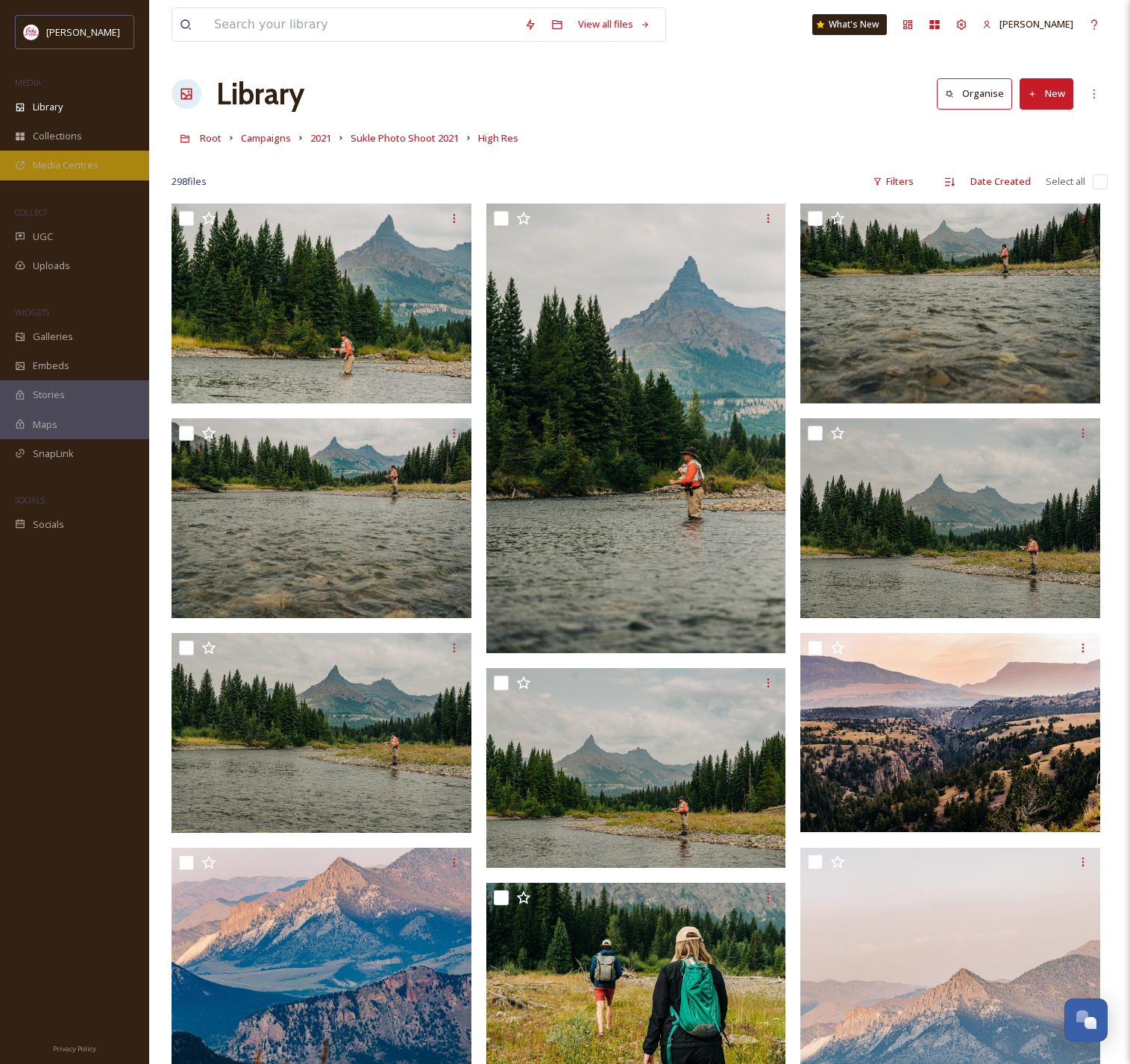
click at [62, 166] on span "Media Centres" at bounding box center [65, 165] width 66 height 14
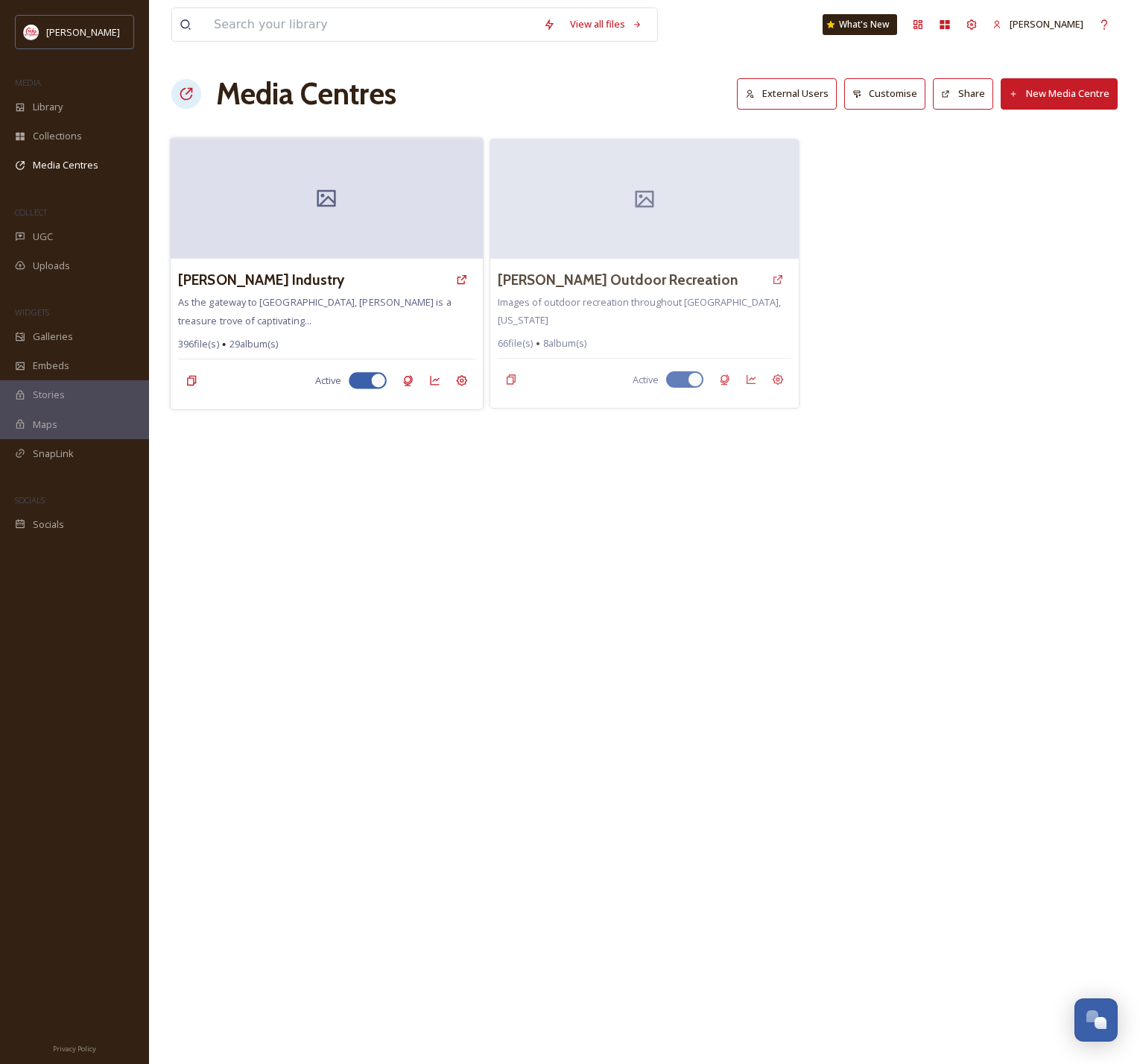
click at [382, 272] on div "[PERSON_NAME] Industry" at bounding box center [327, 279] width 298 height 27
click at [264, 283] on h3 "[PERSON_NAME] Industry" at bounding box center [261, 279] width 166 height 22
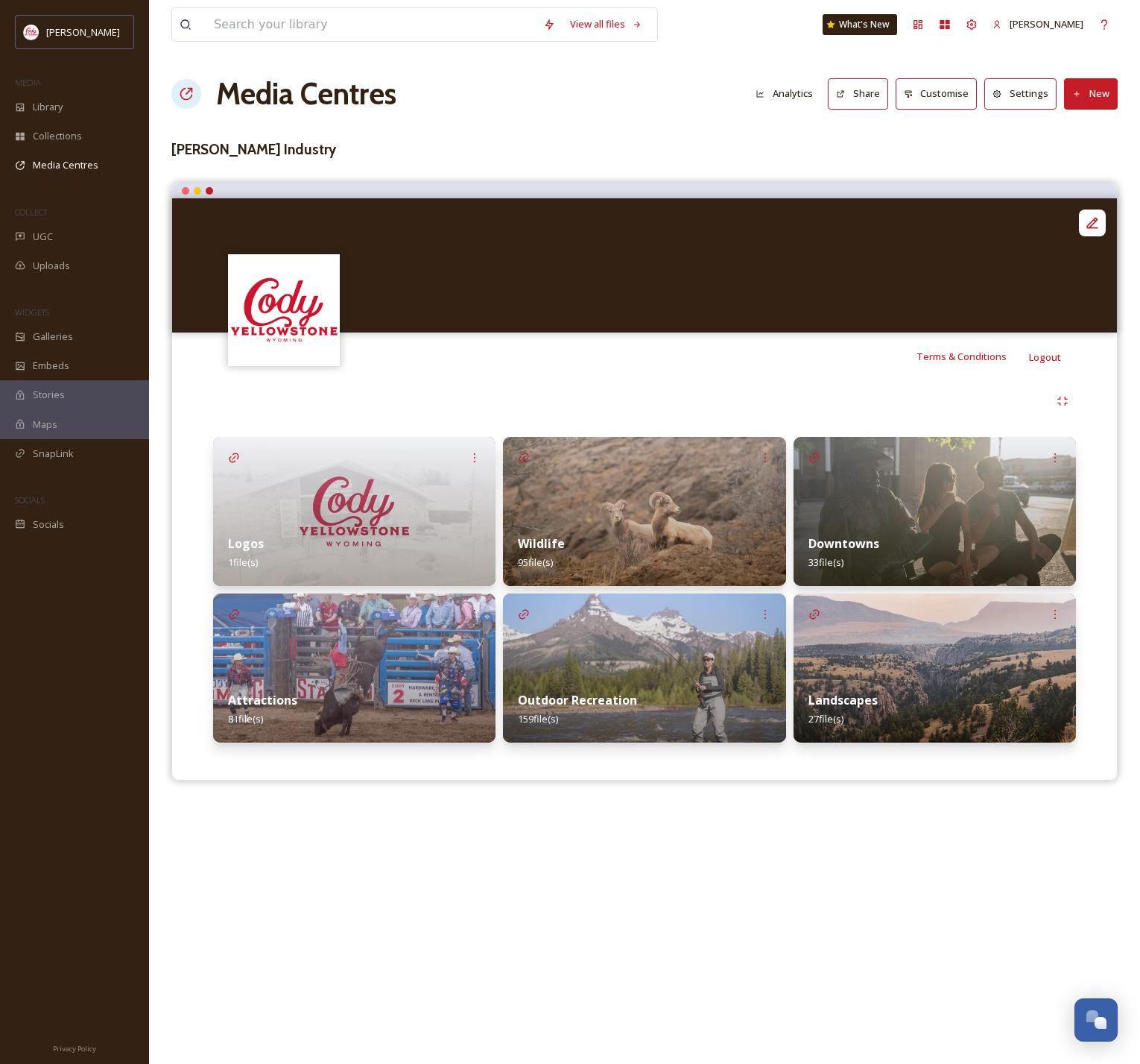
click at [362, 652] on img at bounding box center [354, 668] width 283 height 149
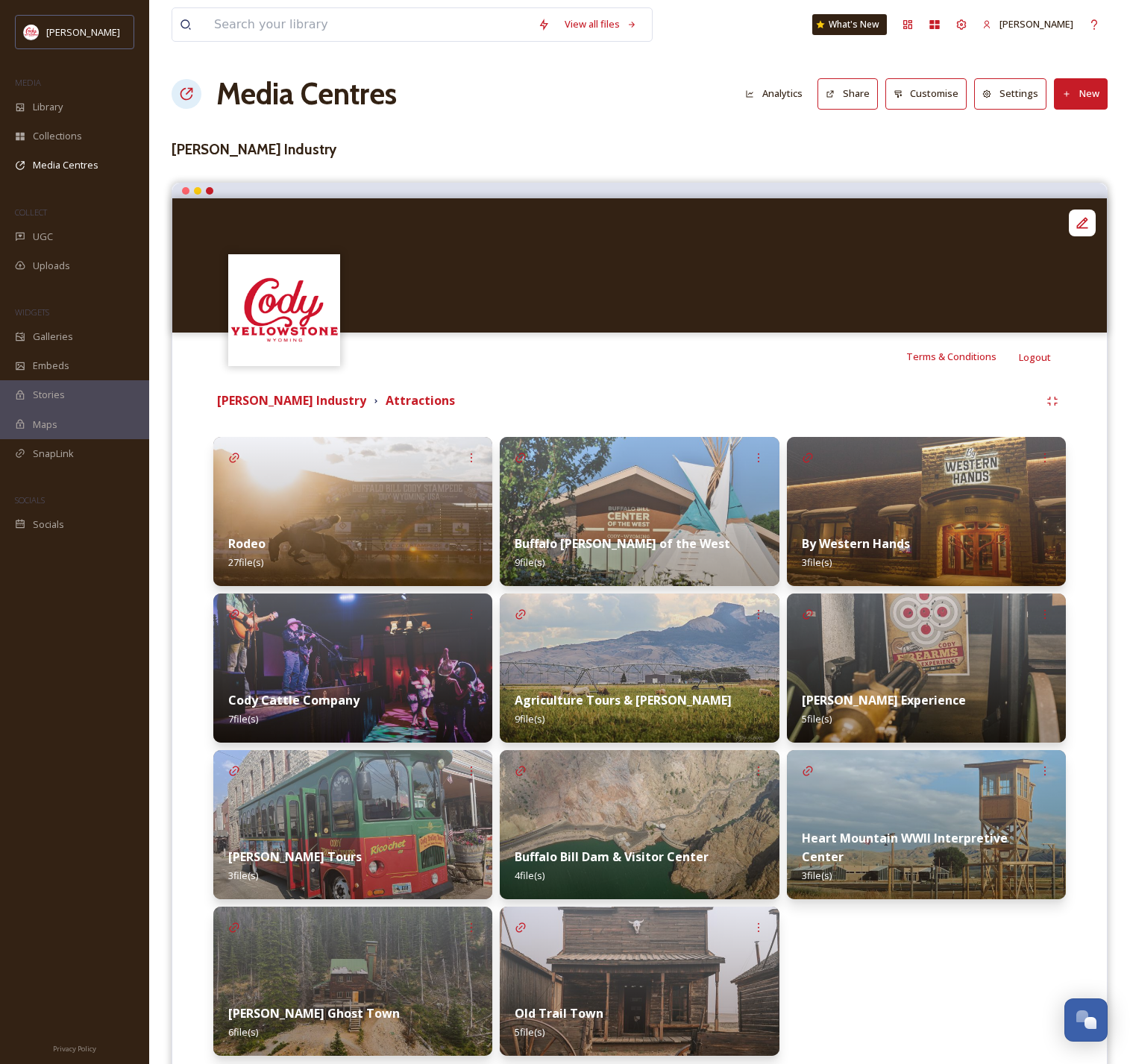
click at [409, 534] on div "Rodeo 27 file(s)" at bounding box center [352, 553] width 279 height 67
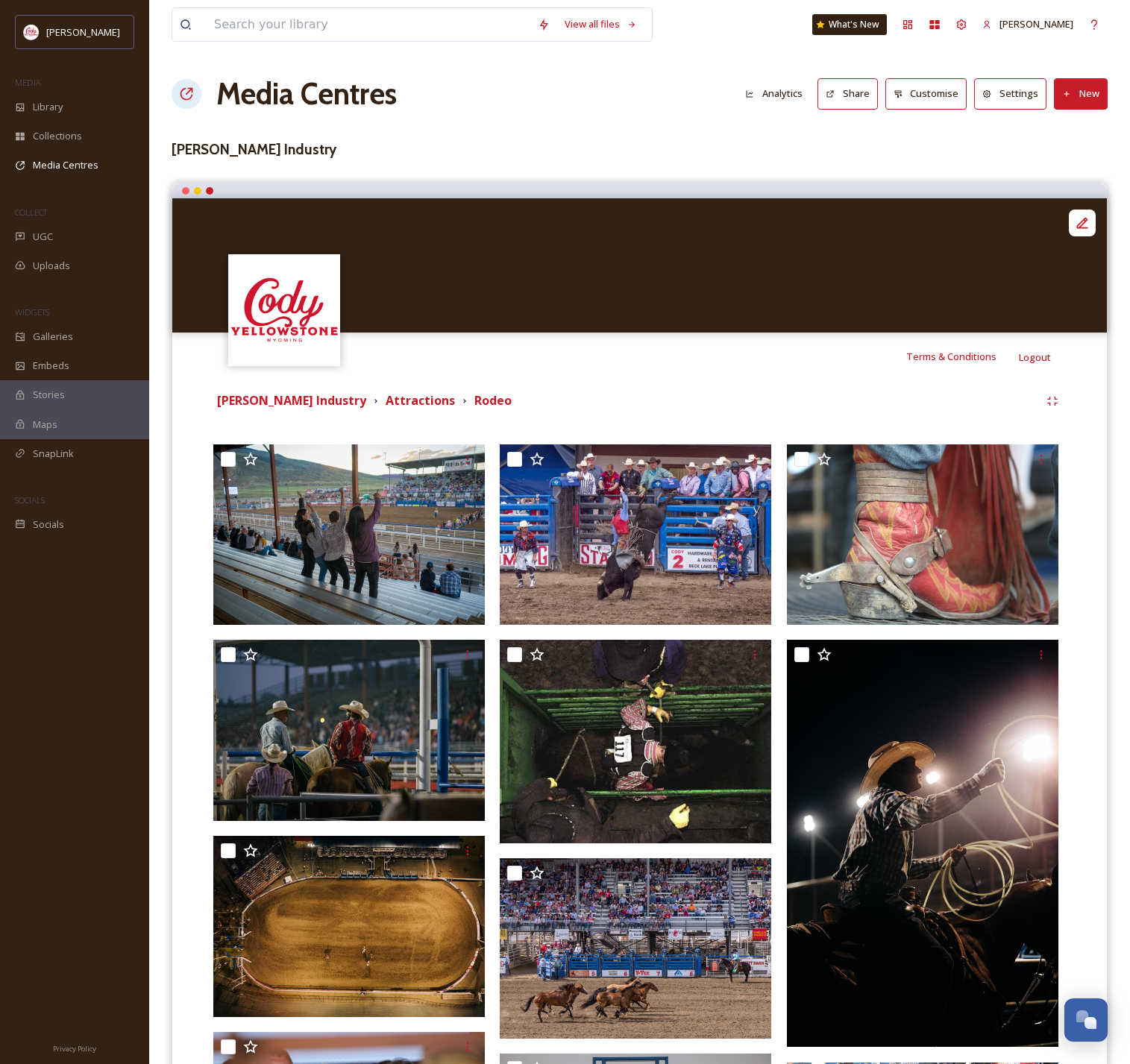
click at [865, 98] on button "Share" at bounding box center [847, 93] width 60 height 31
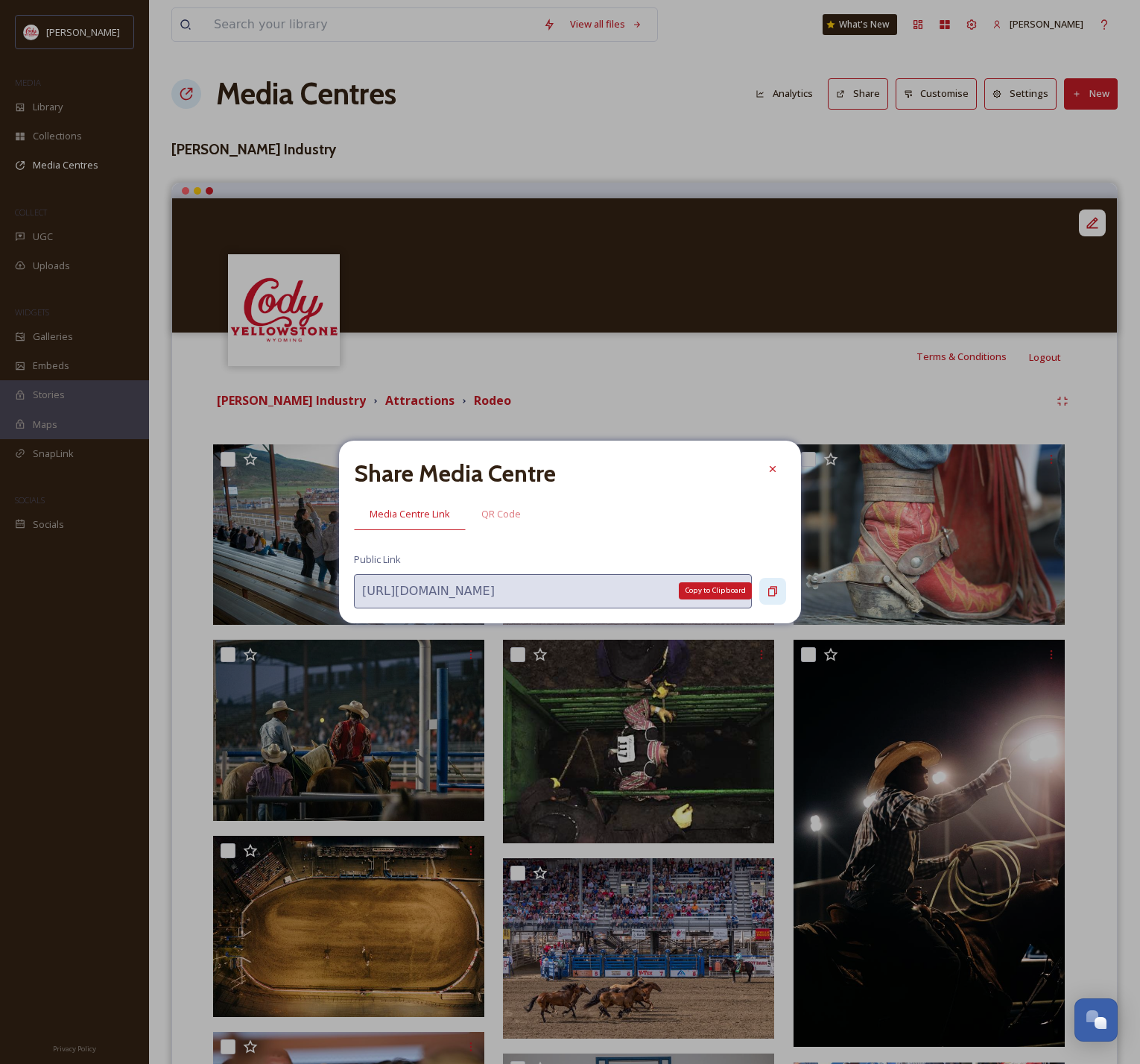
click at [780, 594] on div "Copy to Clipboard" at bounding box center [772, 591] width 27 height 27
click at [771, 591] on icon at bounding box center [773, 591] width 12 height 12
